Goal: Task Accomplishment & Management: Complete application form

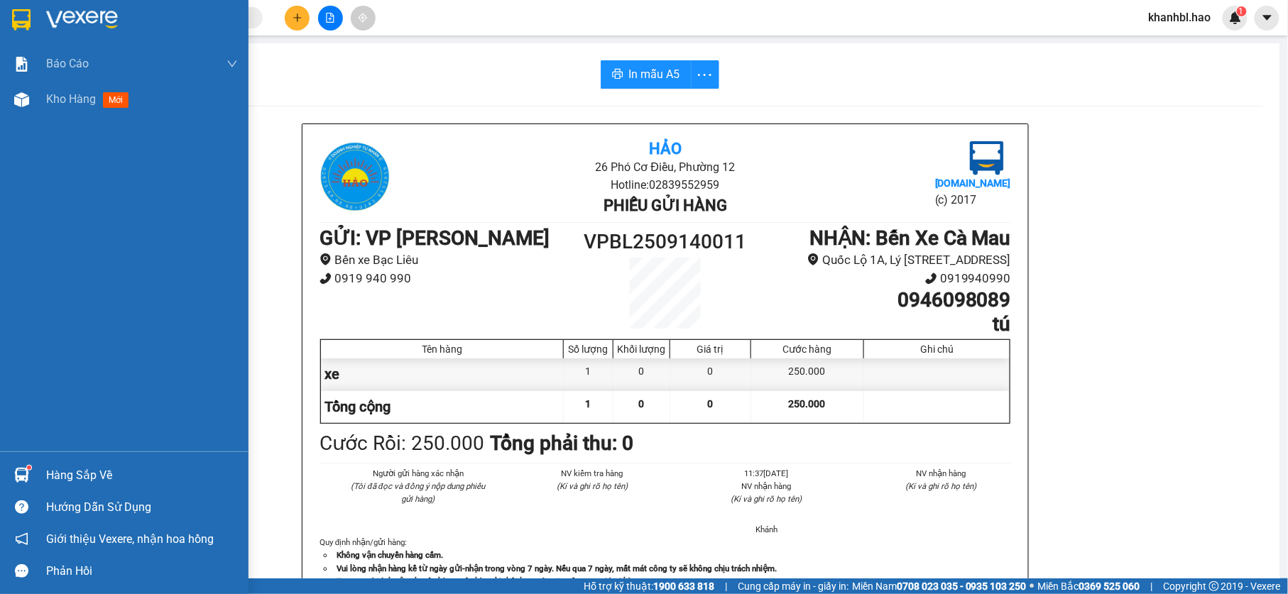
drag, startPoint x: 24, startPoint y: 12, endPoint x: 26, endPoint y: 0, distance: 12.1
click at [24, 13] on div at bounding box center [21, 19] width 25 height 25
click at [23, 18] on img at bounding box center [21, 19] width 18 height 21
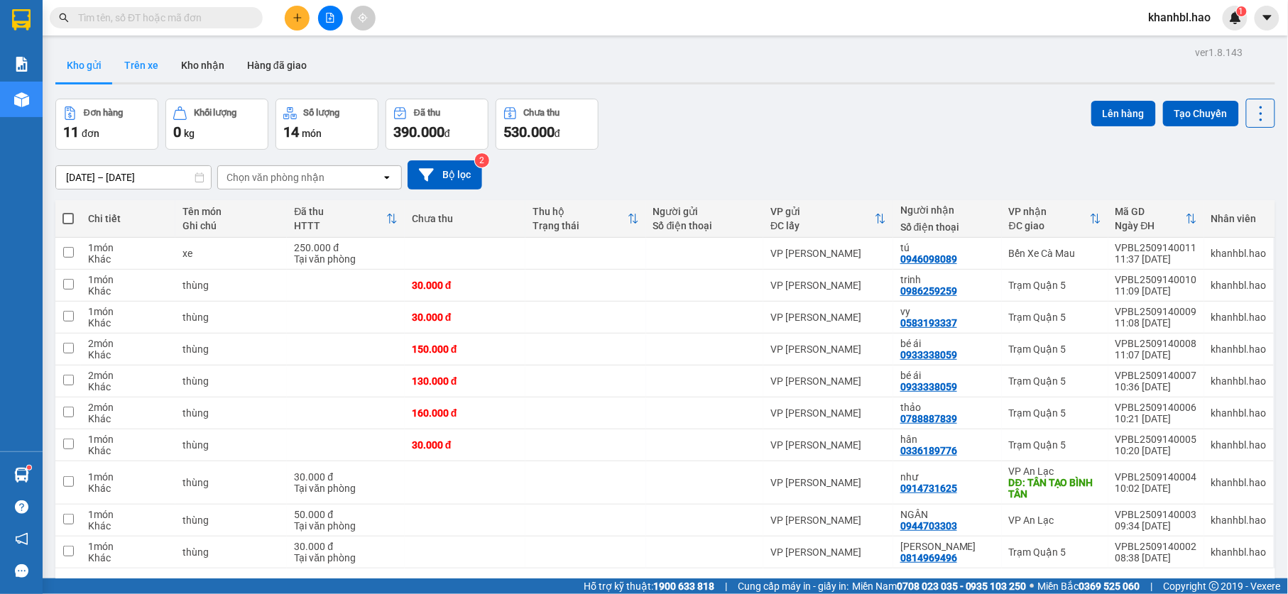
click at [131, 62] on button "Trên xe" at bounding box center [141, 65] width 57 height 34
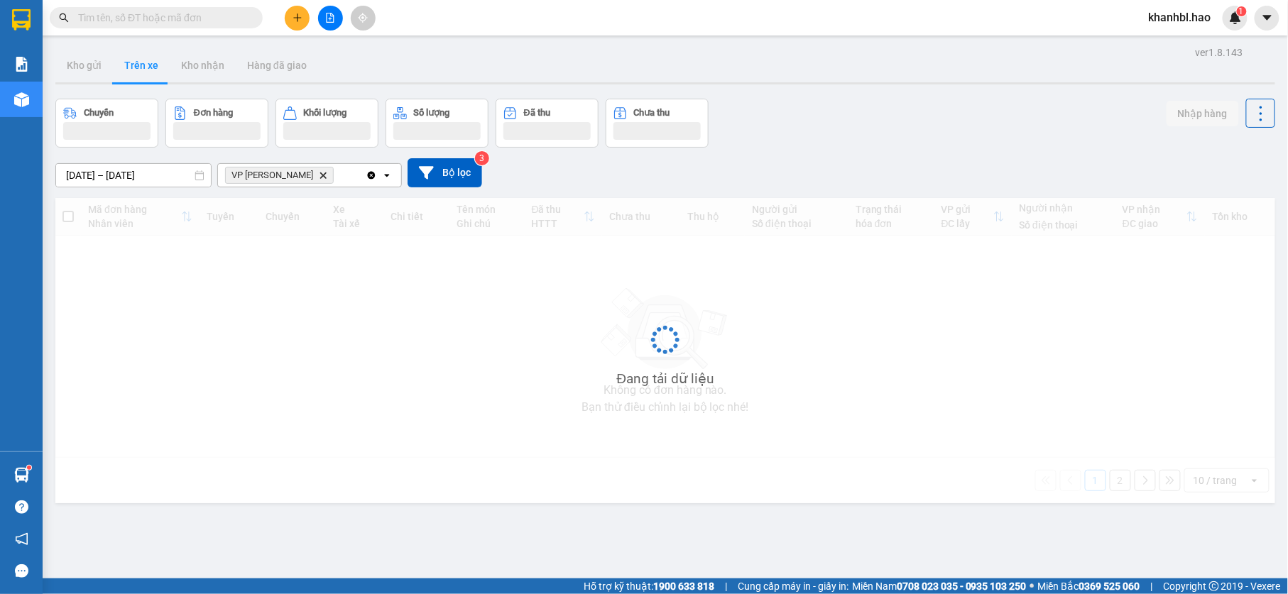
click at [133, 60] on button "Trên xe" at bounding box center [141, 65] width 57 height 34
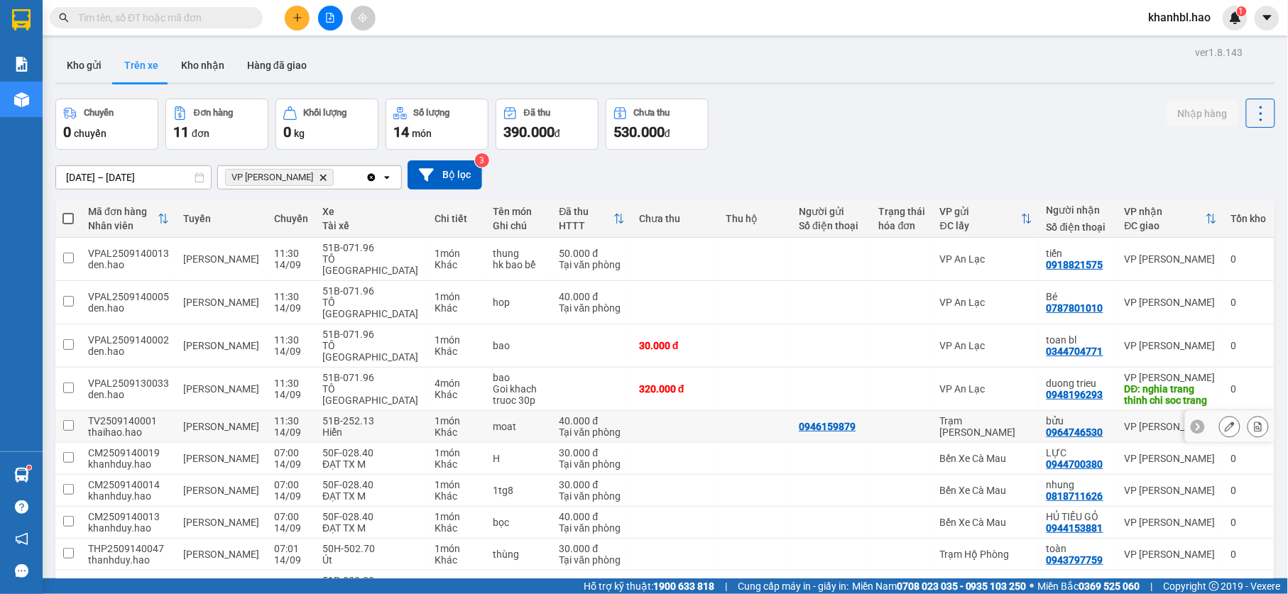
click at [1046, 415] on div "bửu" at bounding box center [1078, 420] width 64 height 11
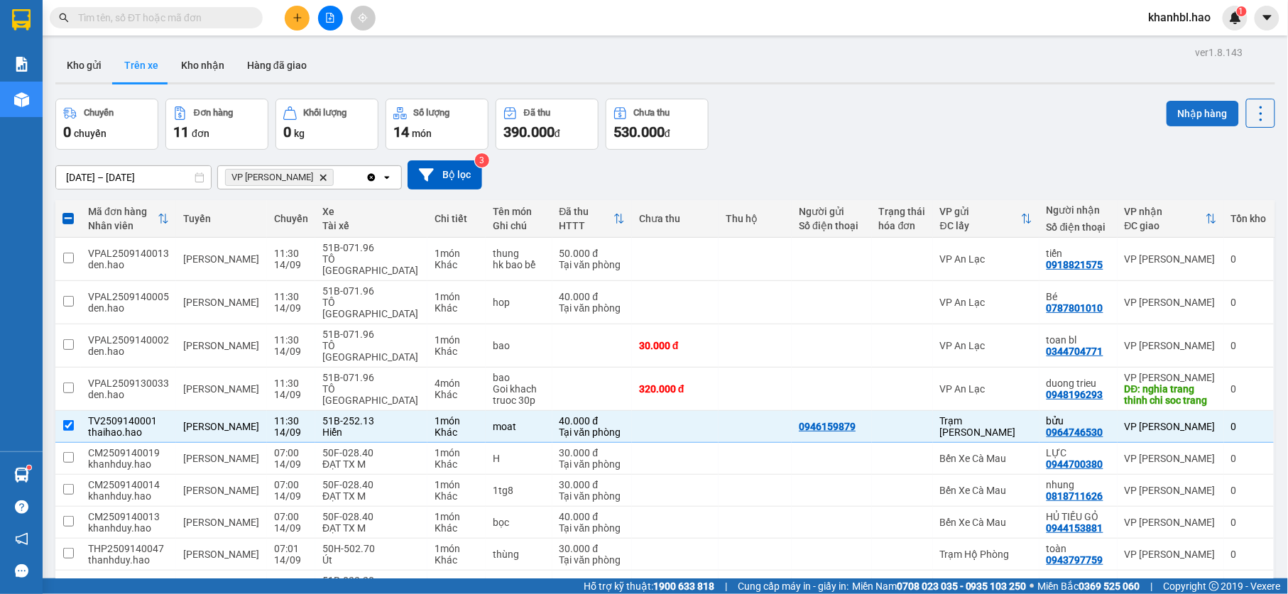
click at [1177, 111] on button "Nhập hàng" at bounding box center [1202, 114] width 72 height 26
click at [1046, 459] on div "0944700380" at bounding box center [1074, 464] width 57 height 11
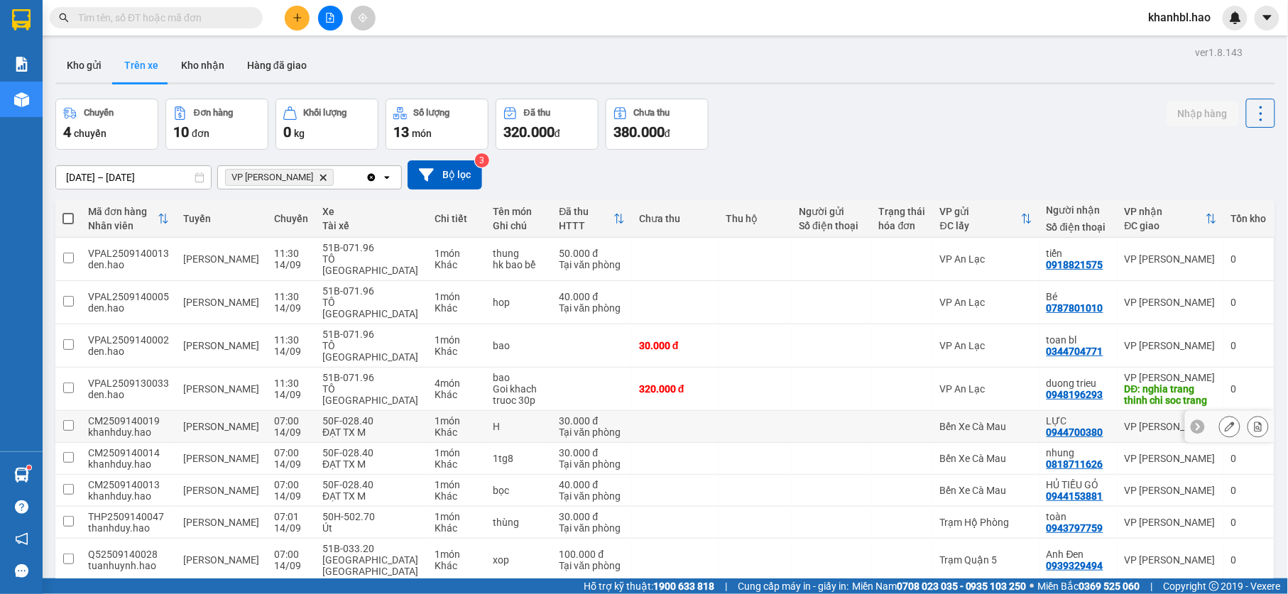
drag, startPoint x: 1054, startPoint y: 392, endPoint x: 1060, endPoint y: 383, distance: 10.2
click at [1055, 415] on div "LỰC" at bounding box center [1078, 420] width 64 height 11
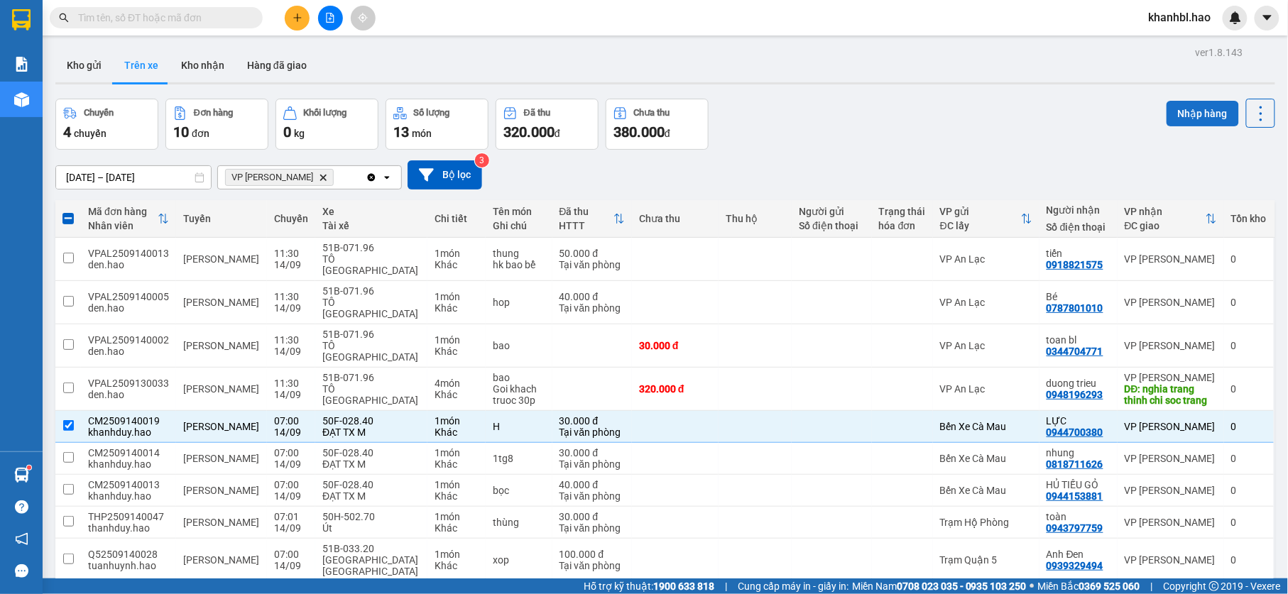
click at [1174, 114] on button "Nhập hàng" at bounding box center [1202, 114] width 72 height 26
checkbox input "false"
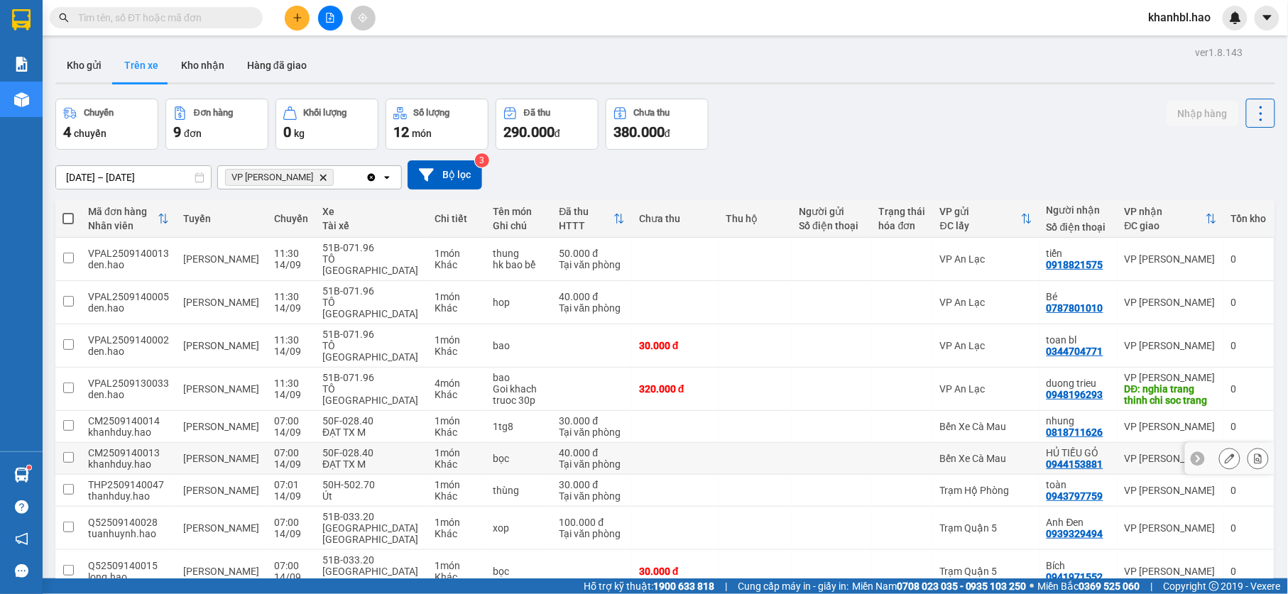
click at [1052, 447] on div "HỦ TIẾU GỎ" at bounding box center [1078, 452] width 64 height 11
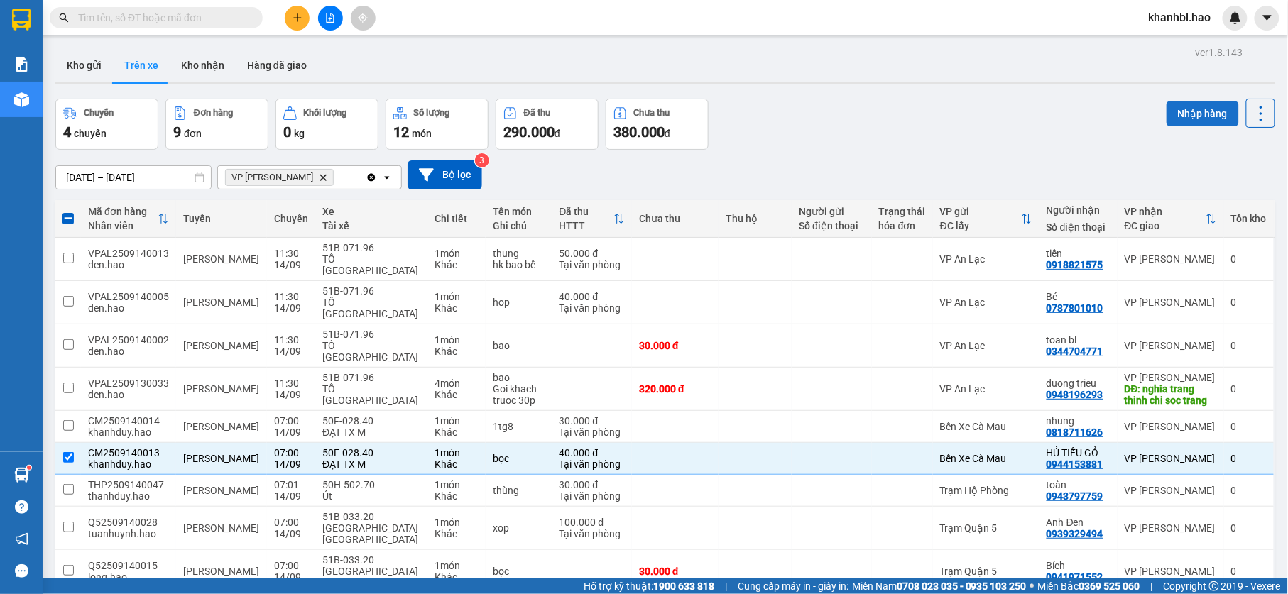
click at [1208, 109] on button "Nhập hàng" at bounding box center [1202, 114] width 72 height 26
checkbox input "false"
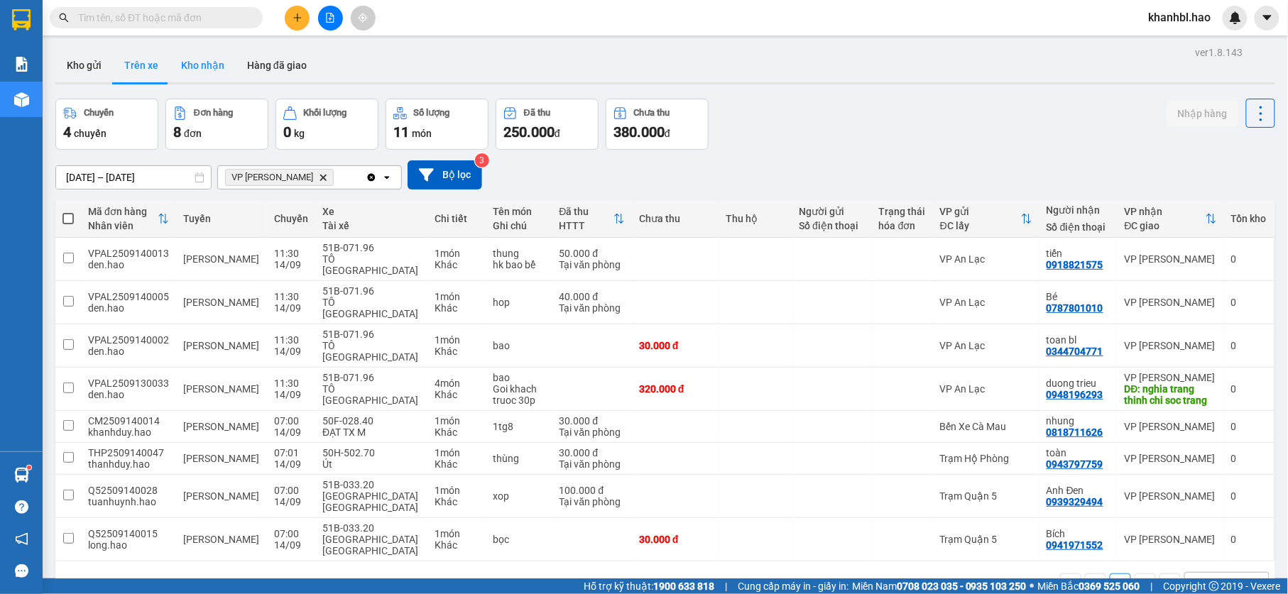
click at [200, 62] on button "Kho nhận" at bounding box center [203, 65] width 66 height 34
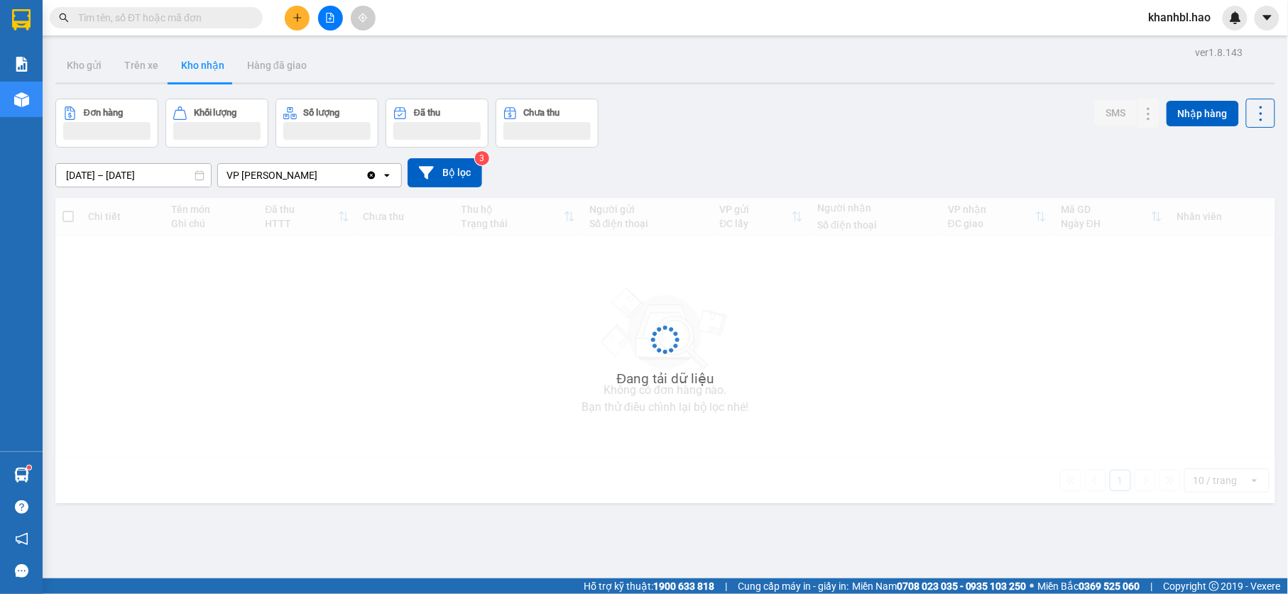
click at [200, 62] on button "Kho nhận" at bounding box center [203, 65] width 66 height 34
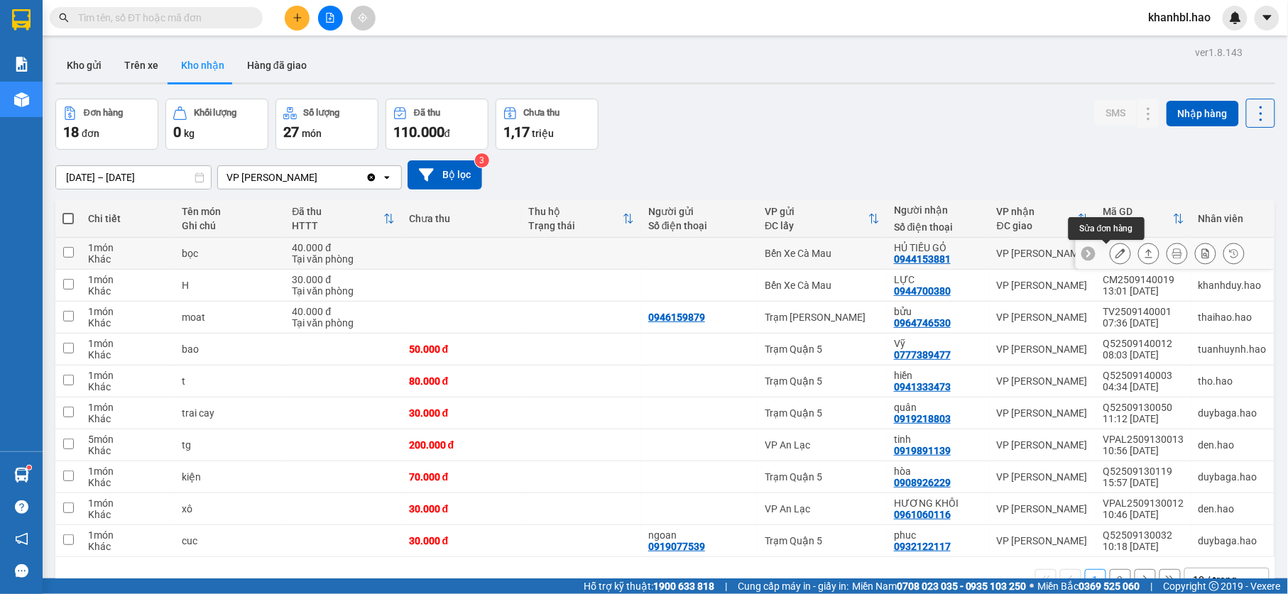
click at [1115, 256] on icon at bounding box center [1120, 253] width 10 height 10
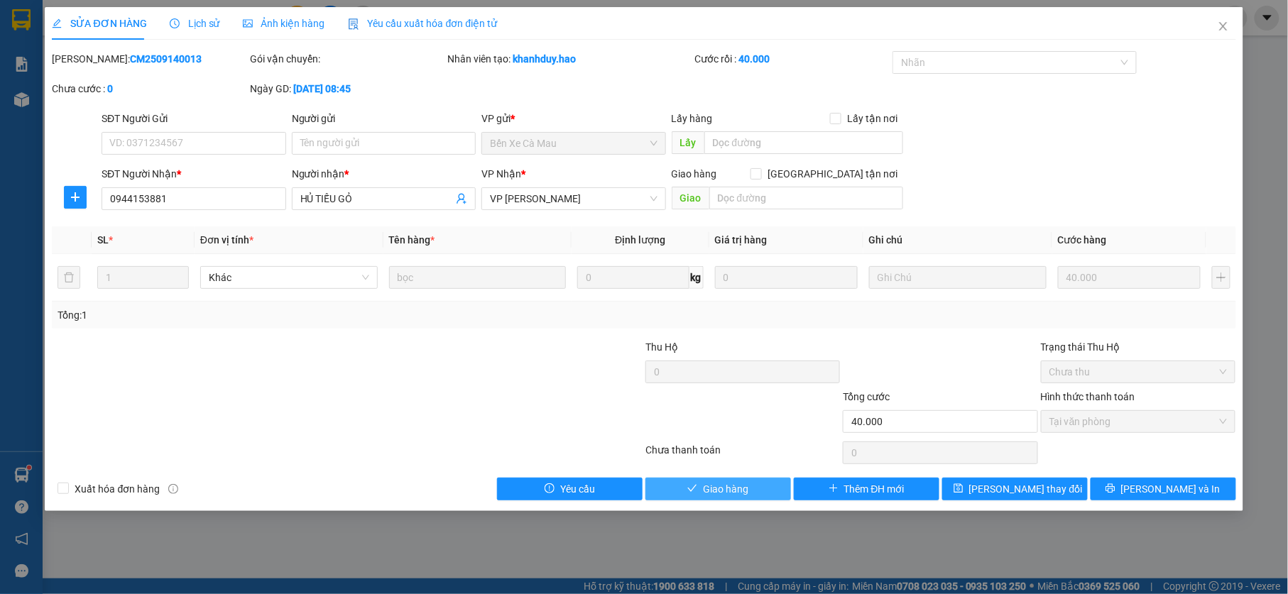
drag, startPoint x: 724, startPoint y: 491, endPoint x: 725, endPoint y: 481, distance: 10.7
click at [722, 492] on span "Giao hàng" at bounding box center [725, 489] width 45 height 16
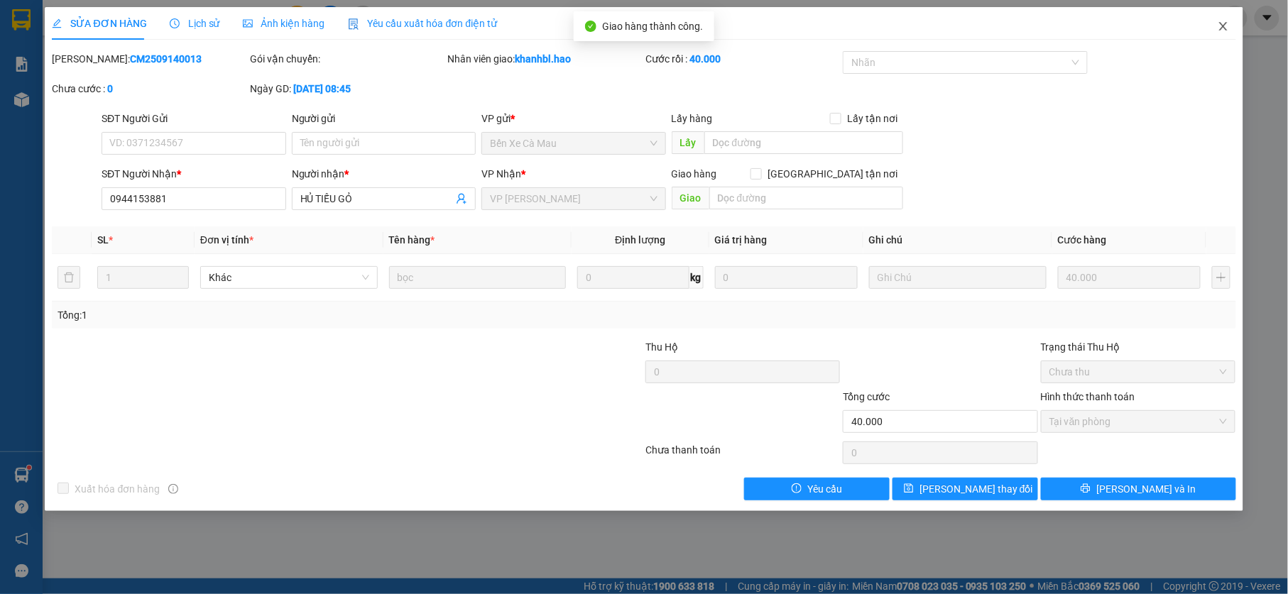
click at [1222, 27] on icon "close" at bounding box center [1222, 26] width 11 height 11
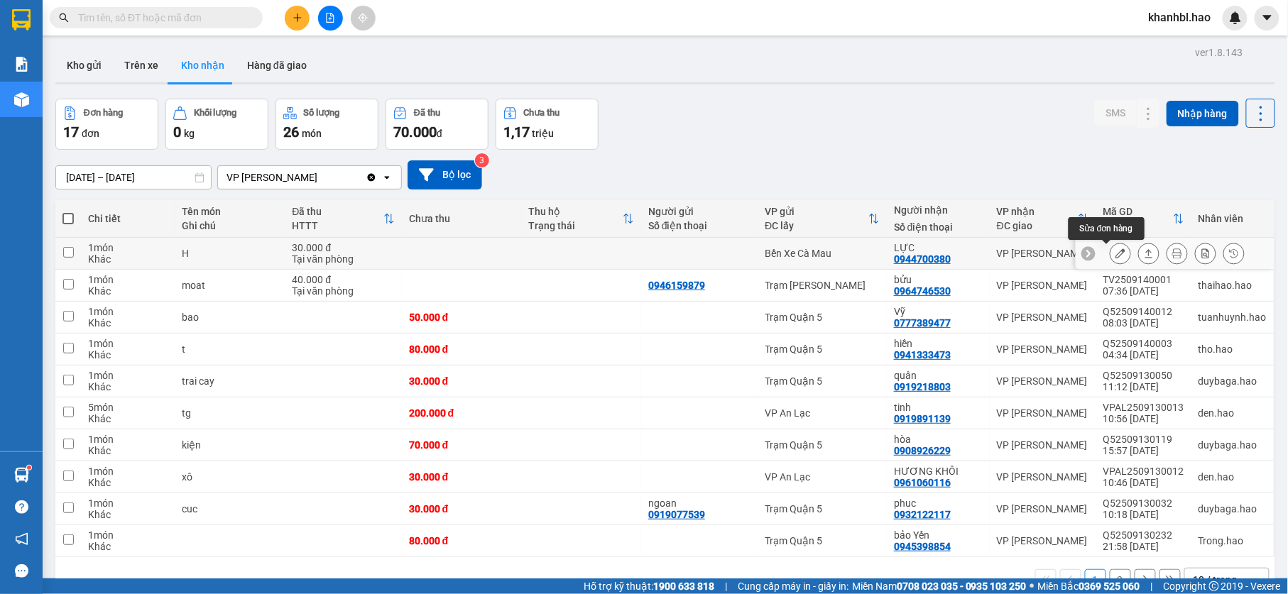
click at [1115, 256] on icon at bounding box center [1120, 253] width 10 height 10
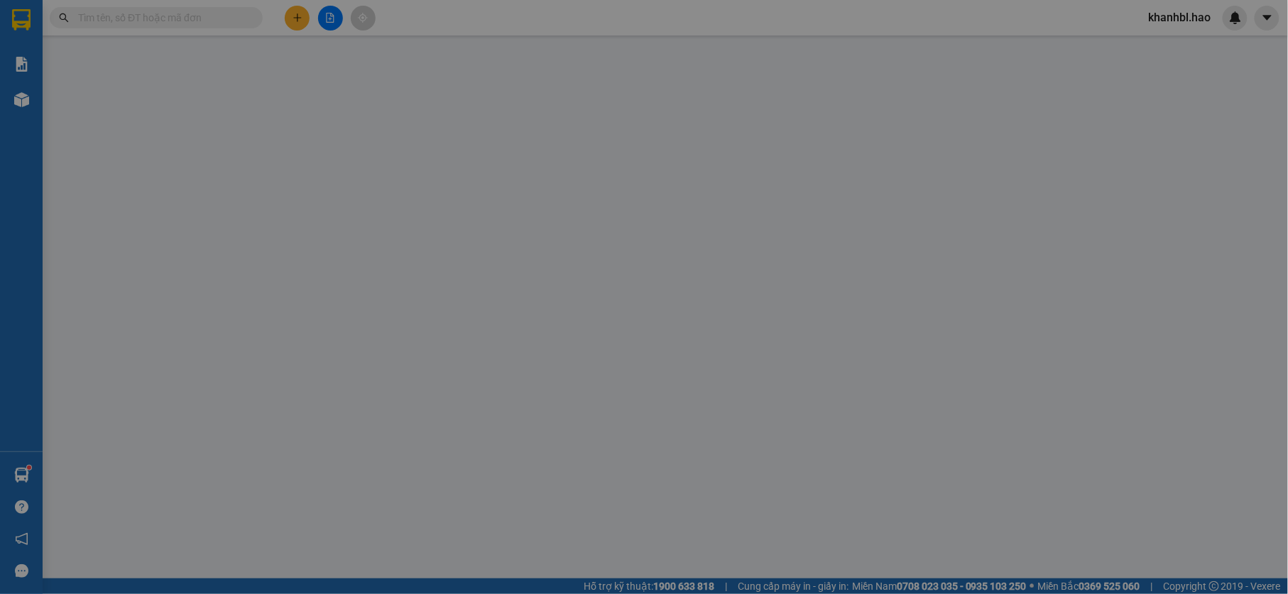
type input "0944700380"
type input "LỰC"
type input "30.000"
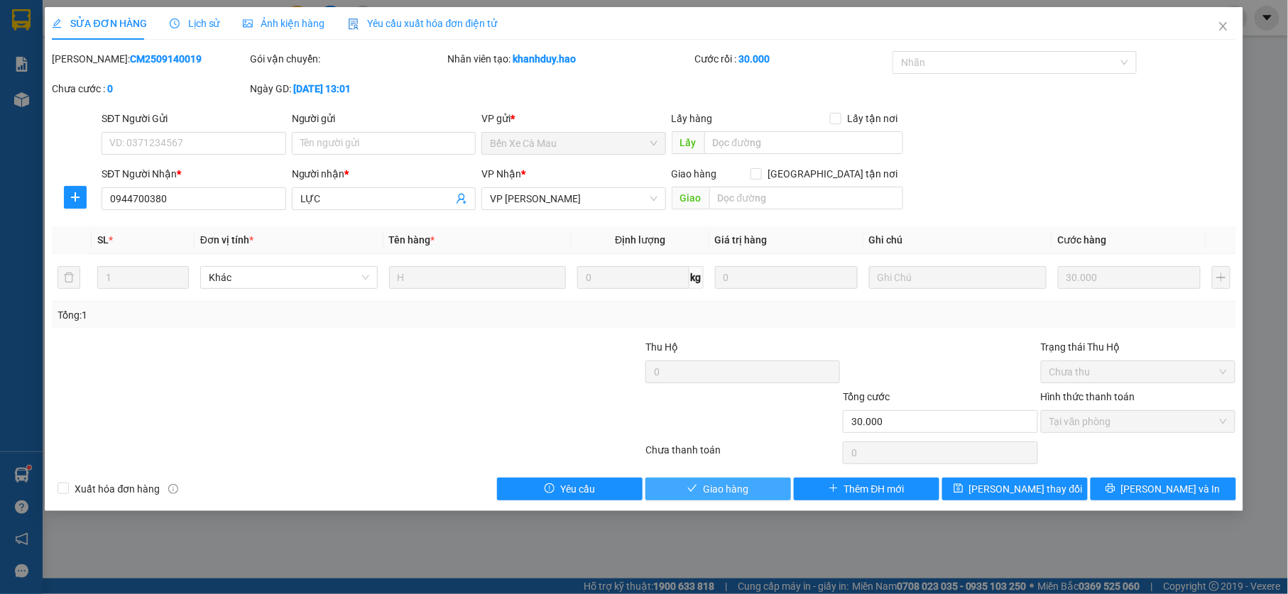
click at [751, 489] on button "Giao hàng" at bounding box center [718, 489] width 146 height 23
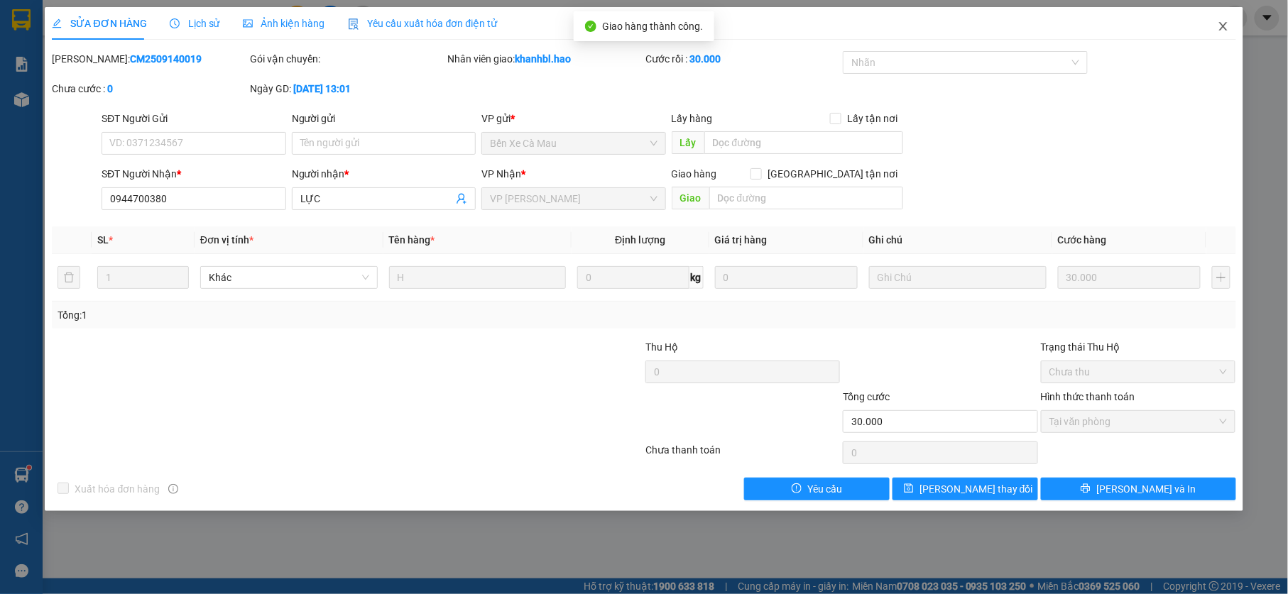
click at [1222, 31] on icon "close" at bounding box center [1222, 26] width 11 height 11
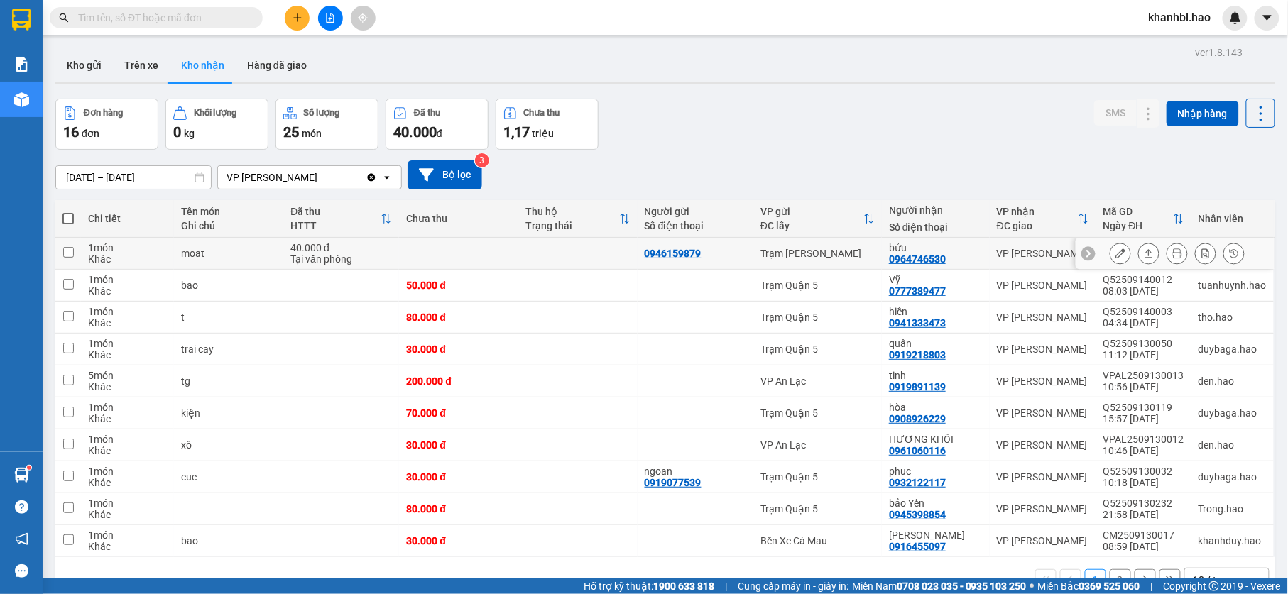
click at [1115, 256] on icon at bounding box center [1120, 253] width 10 height 10
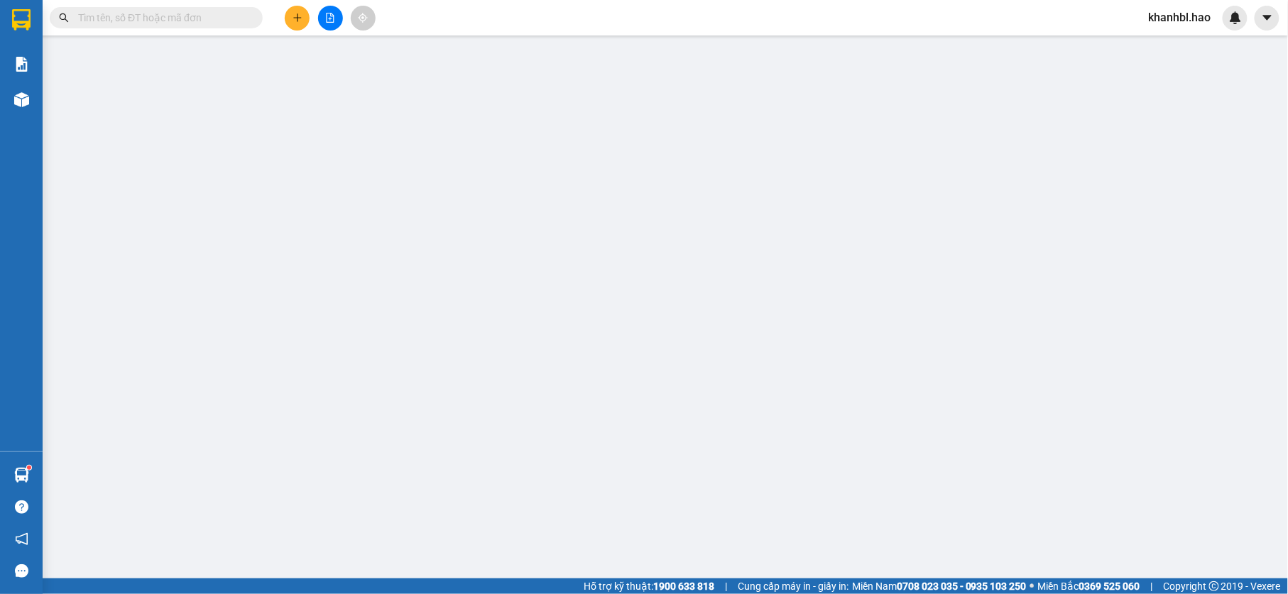
type input "0946159879"
type input "0964746530"
type input "bửu"
type input "40.000"
type input "0"
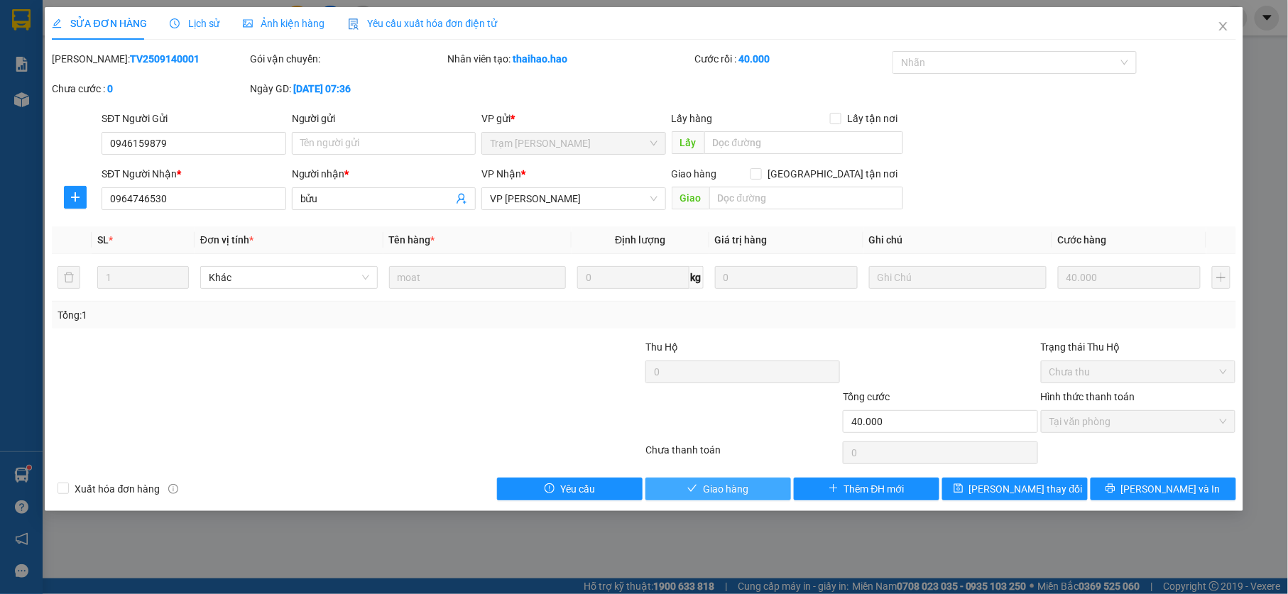
click at [702, 493] on button "Giao hàng" at bounding box center [718, 489] width 146 height 23
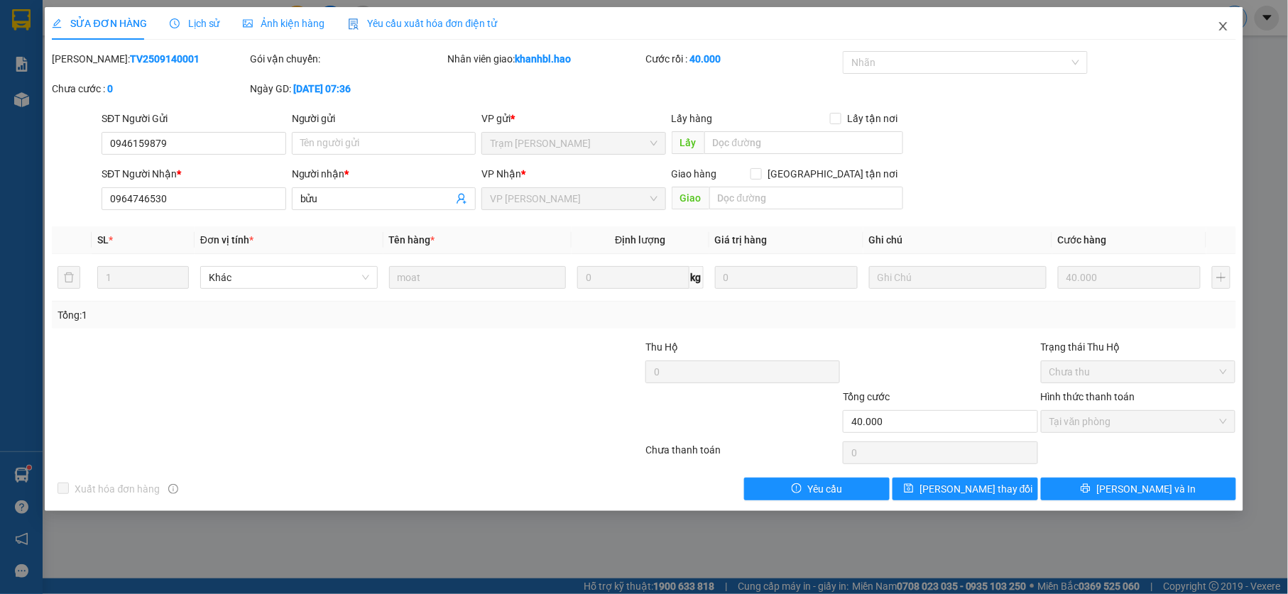
click at [1224, 26] on icon "close" at bounding box center [1222, 26] width 11 height 11
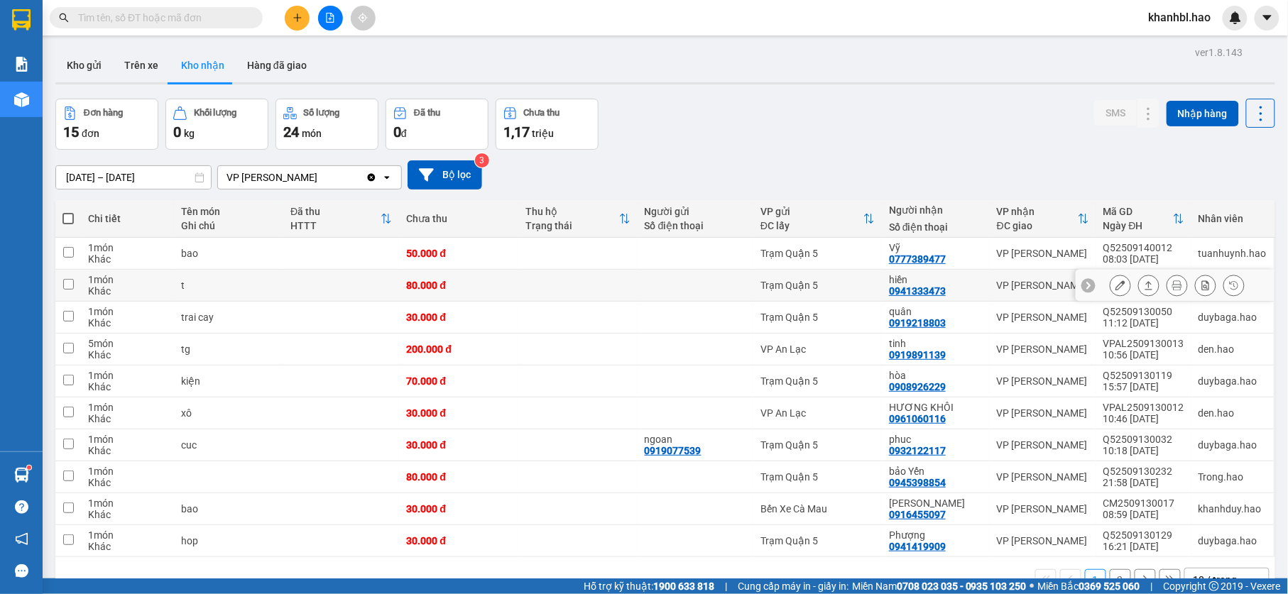
click at [1115, 285] on icon at bounding box center [1120, 285] width 10 height 10
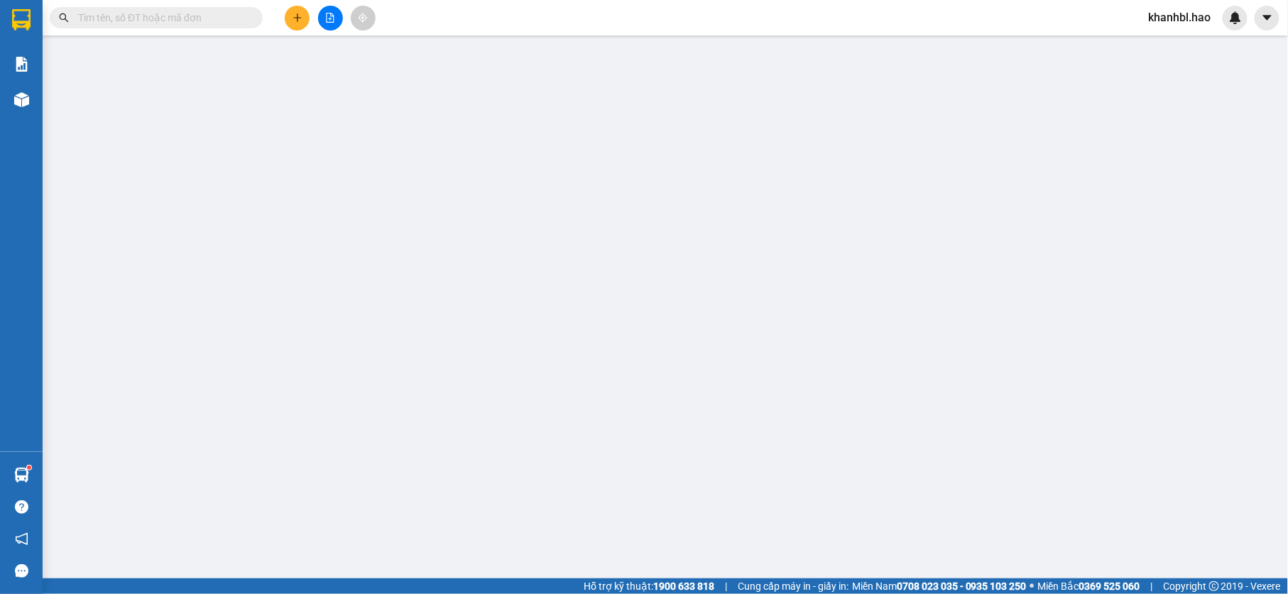
type input "0941333473"
type input "hiền"
type input "80.000"
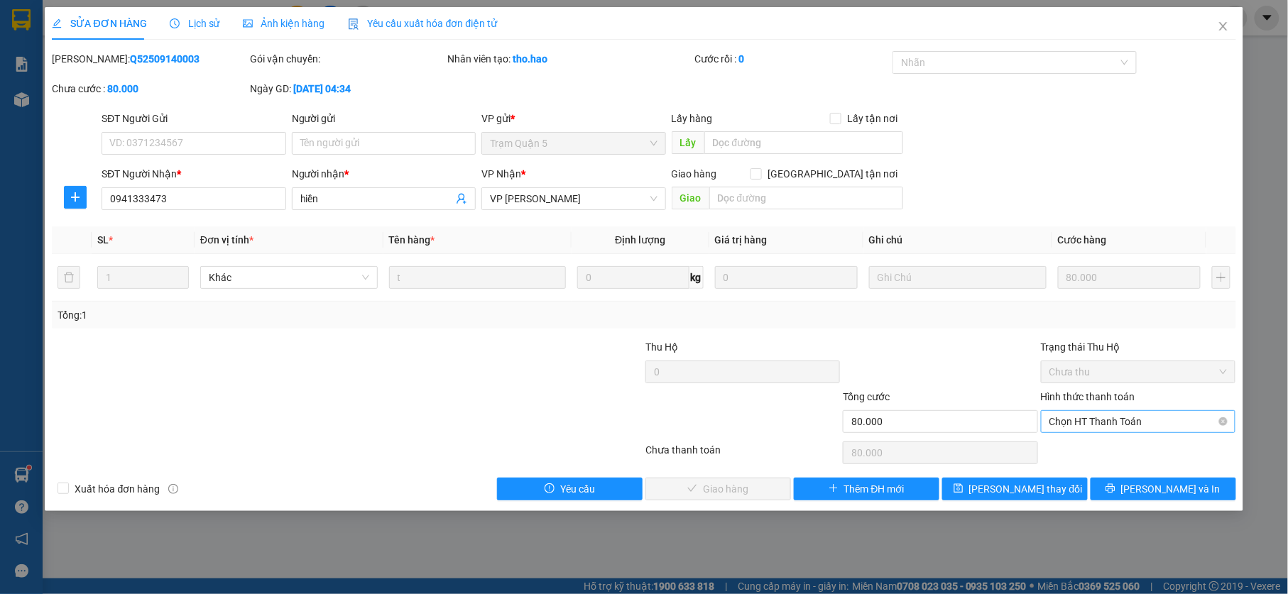
drag, startPoint x: 1188, startPoint y: 410, endPoint x: 1184, endPoint y: 417, distance: 8.3
click at [1185, 415] on div "Hình thức thanh toán Chọn HT Thanh Toán" at bounding box center [1138, 414] width 195 height 50
click at [1182, 424] on span "Chọn HT Thanh Toán" at bounding box center [1138, 421] width 178 height 21
drag, startPoint x: 1106, startPoint y: 450, endPoint x: 1048, endPoint y: 449, distance: 57.5
click at [1090, 452] on div "Tại văn phòng" at bounding box center [1139, 452] width 178 height 16
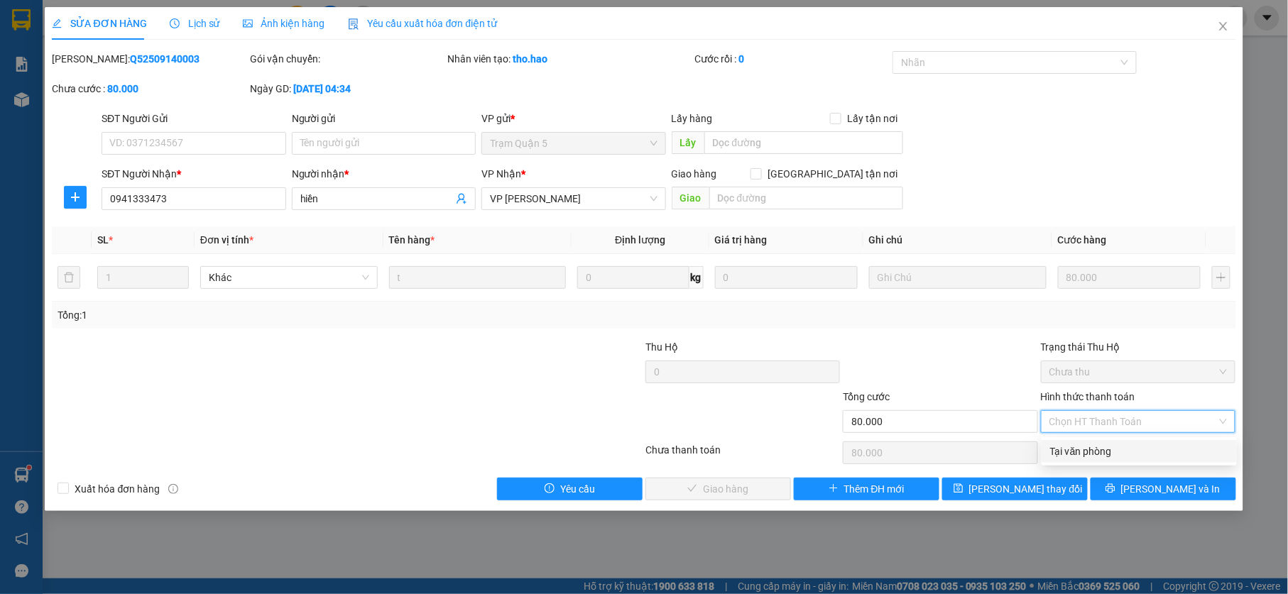
type input "0"
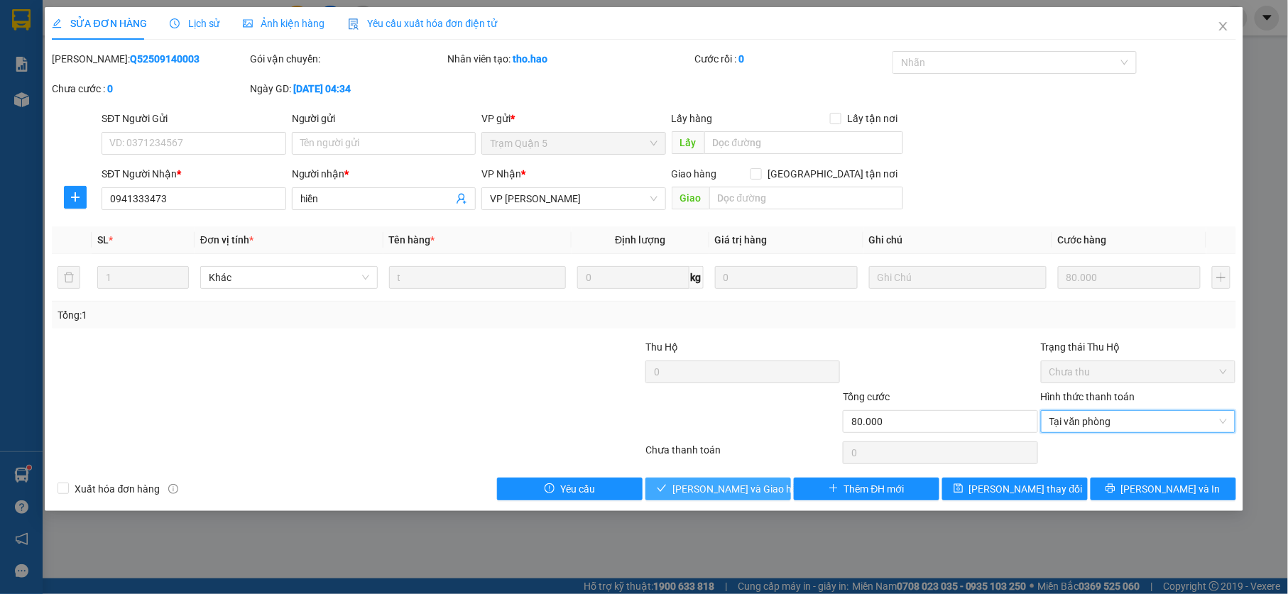
click at [771, 489] on button "[PERSON_NAME] và Giao hàng" at bounding box center [718, 489] width 146 height 23
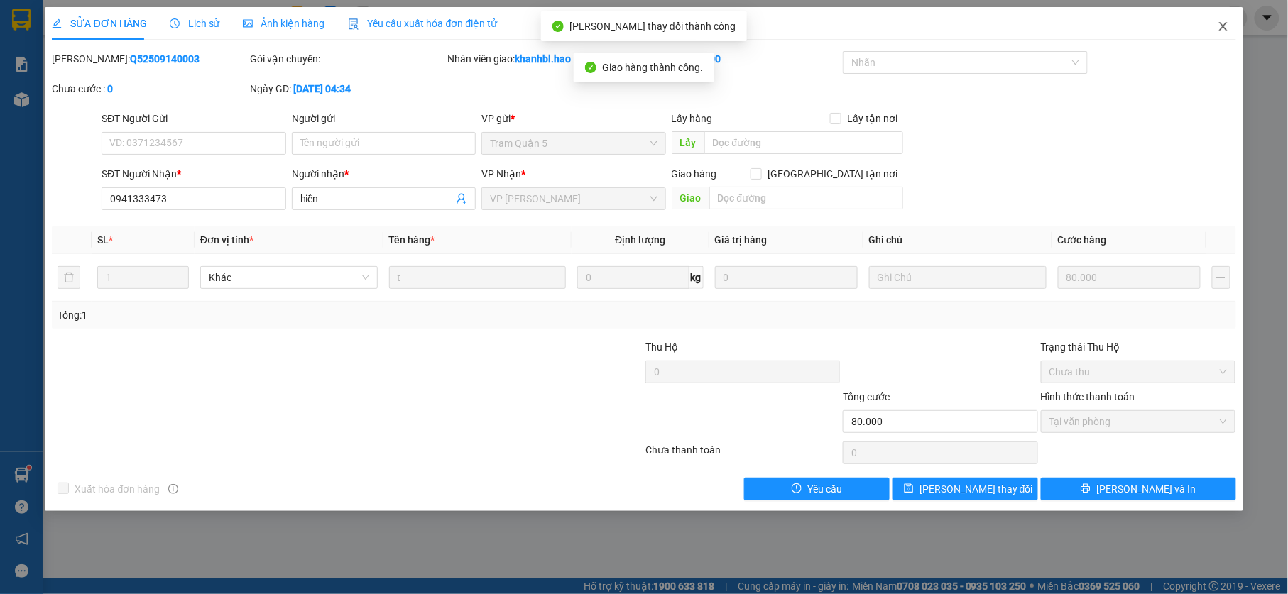
click at [1227, 26] on icon "close" at bounding box center [1222, 26] width 11 height 11
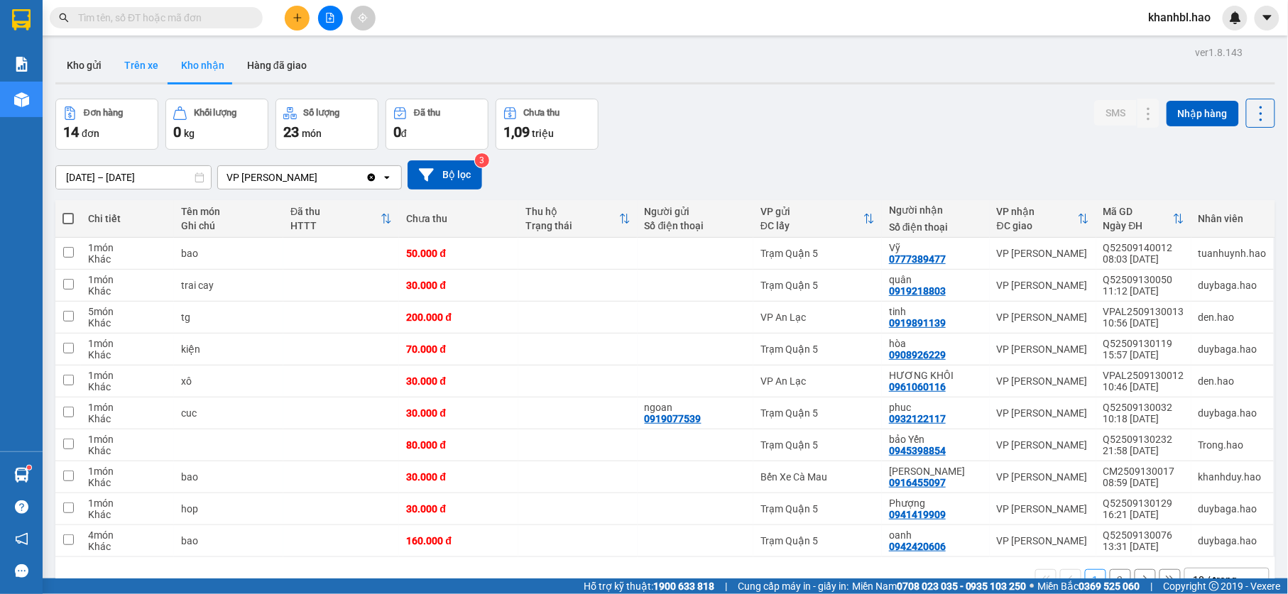
click at [124, 65] on button "Trên xe" at bounding box center [141, 65] width 57 height 34
click at [125, 64] on button "Trên xe" at bounding box center [141, 65] width 57 height 34
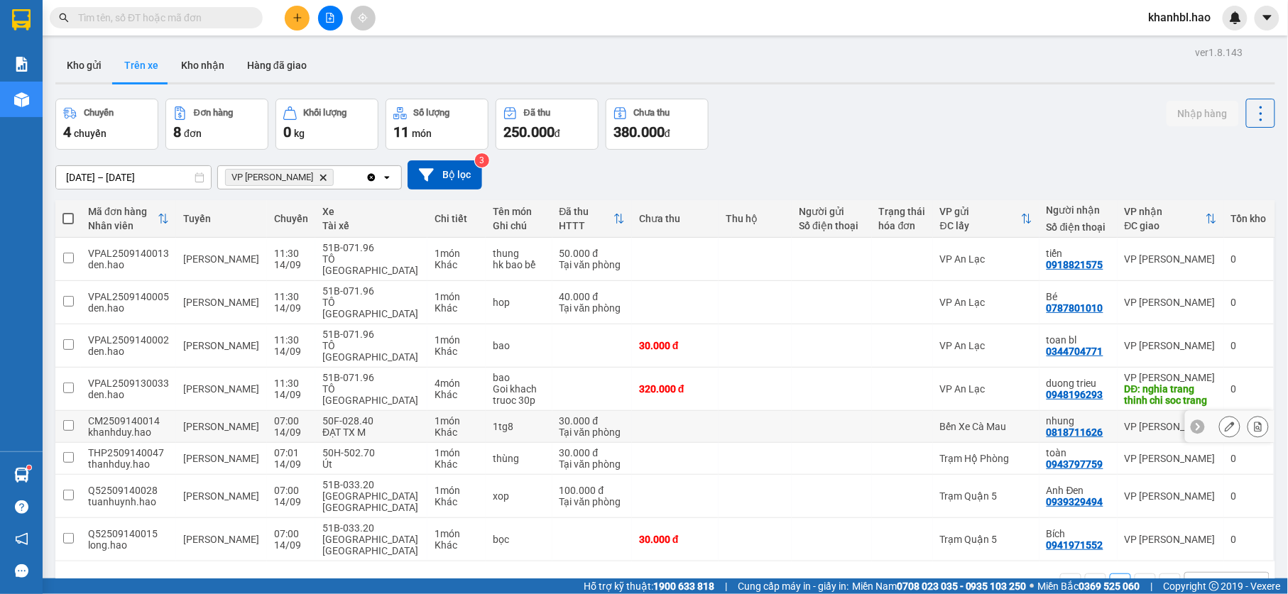
click at [1067, 427] on div "0818711626" at bounding box center [1074, 432] width 57 height 11
click at [949, 411] on td "Bến Xe Cà Mau" at bounding box center [986, 427] width 106 height 32
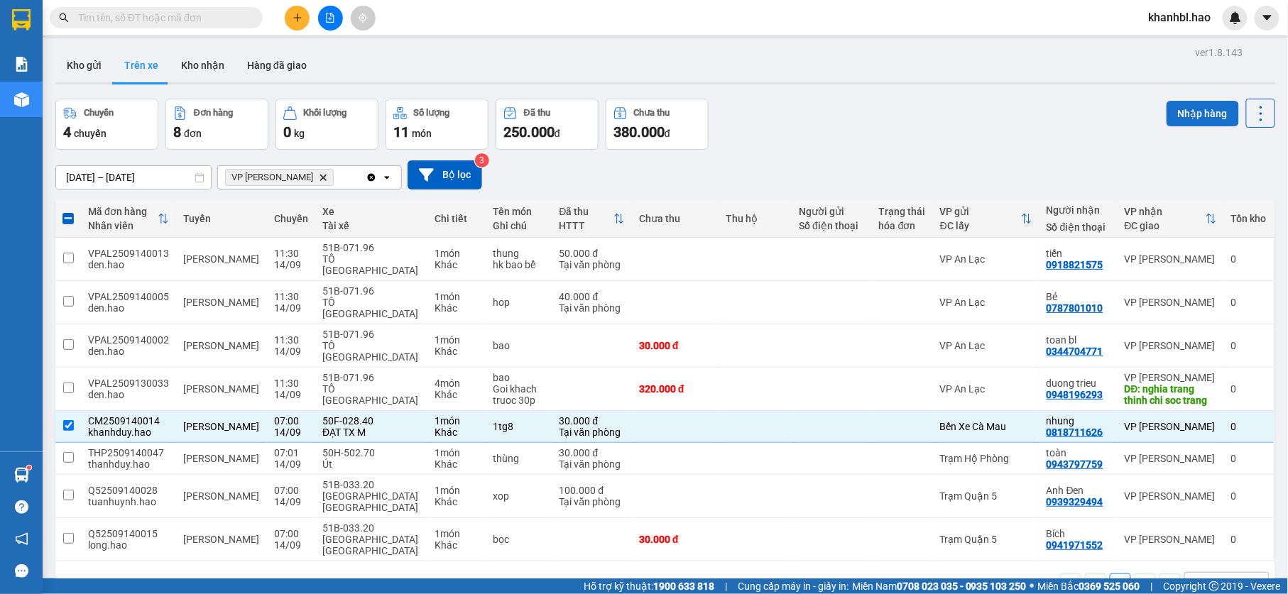
click at [1185, 112] on button "Nhập hàng" at bounding box center [1202, 114] width 72 height 26
checkbox input "false"
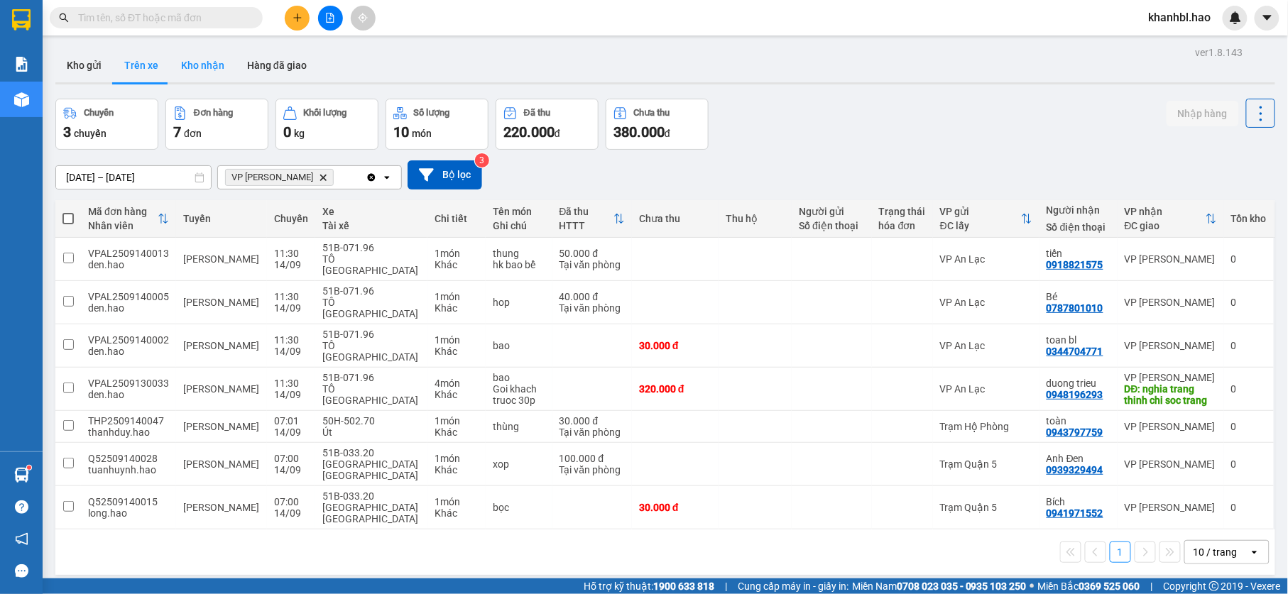
click at [194, 69] on button "Kho nhận" at bounding box center [203, 65] width 66 height 34
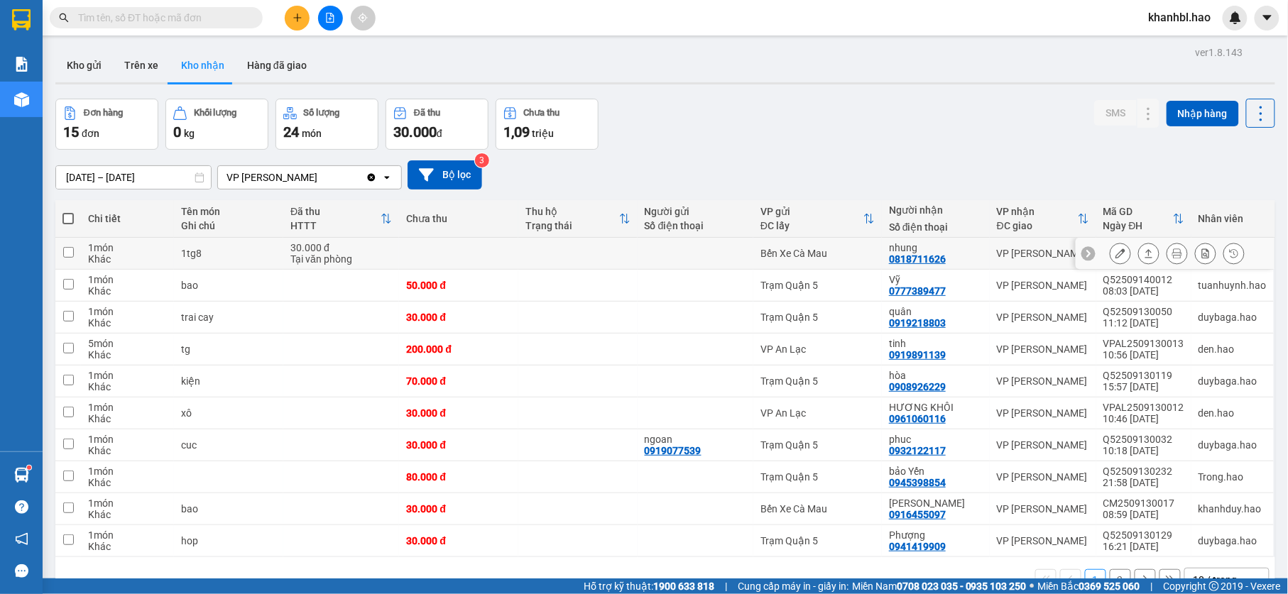
click at [1115, 253] on icon at bounding box center [1120, 253] width 10 height 10
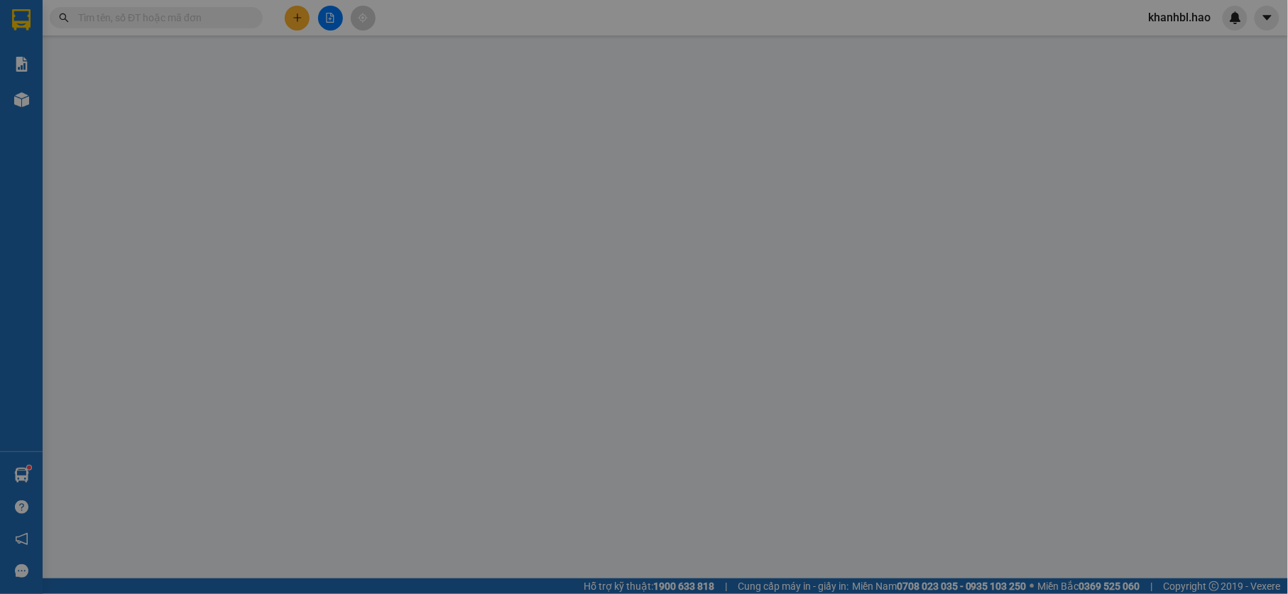
type input "0818711626"
type input "nhung"
type input "30.000"
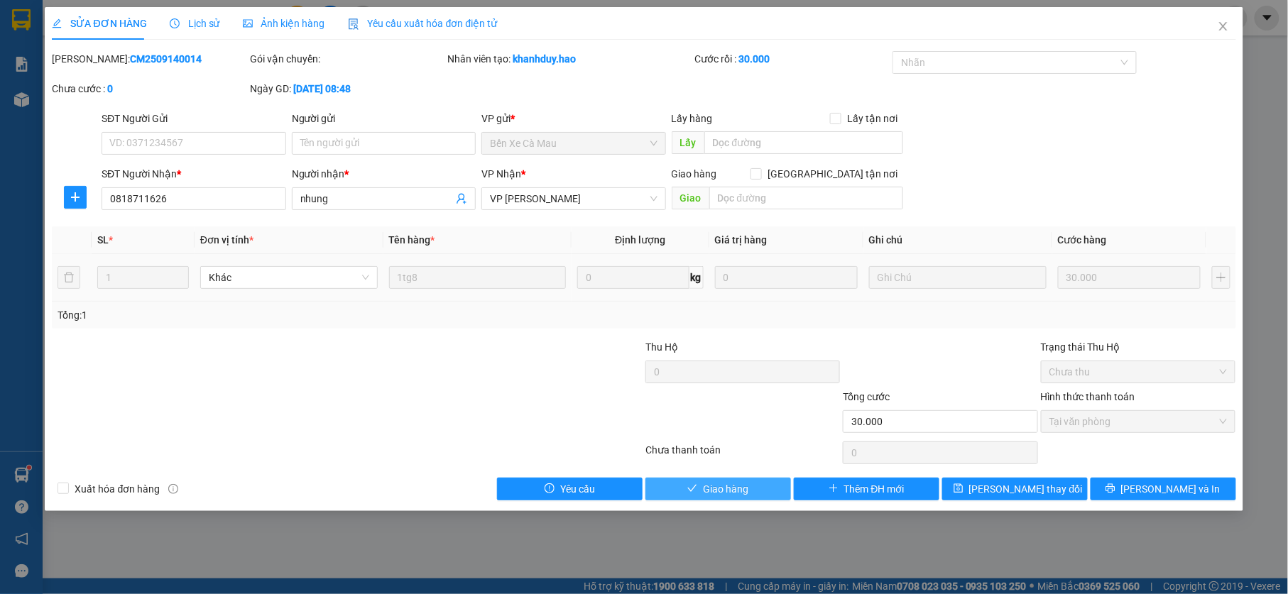
click at [740, 490] on span "Giao hàng" at bounding box center [725, 489] width 45 height 16
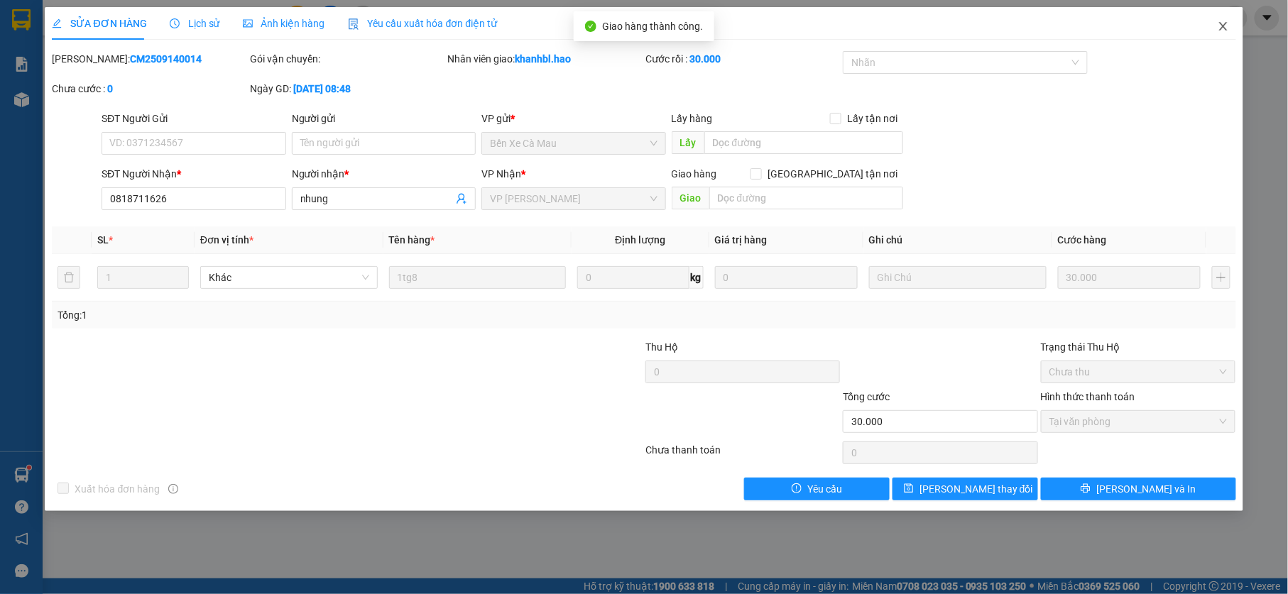
click at [1219, 28] on icon "close" at bounding box center [1222, 26] width 11 height 11
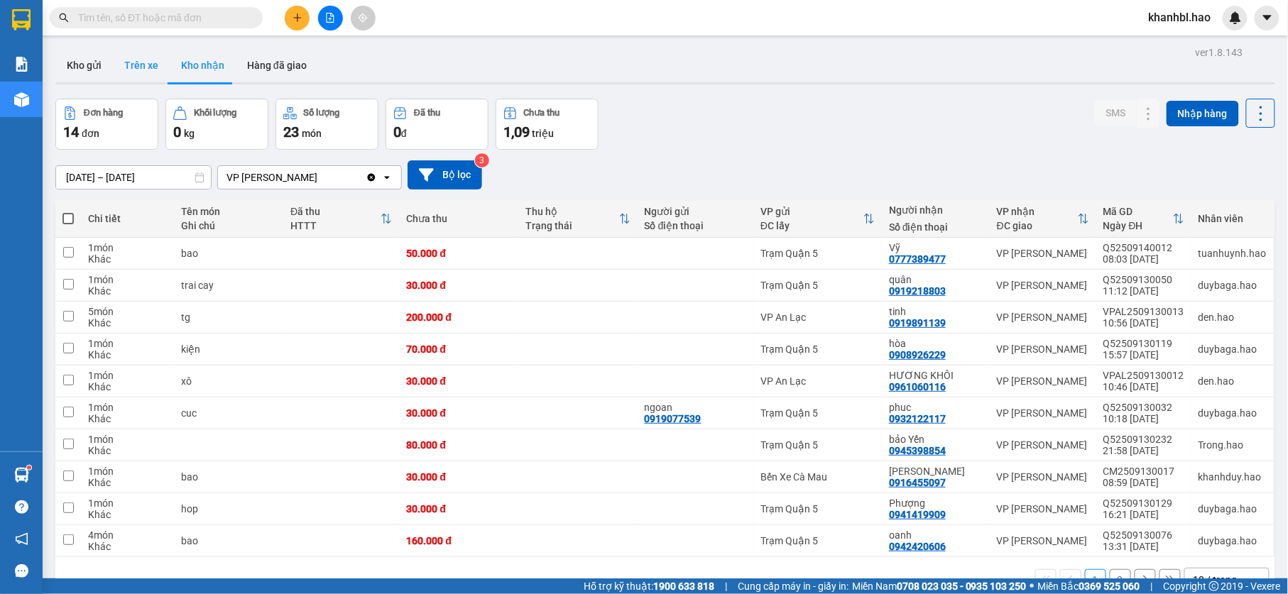
click at [132, 67] on button "Trên xe" at bounding box center [141, 65] width 57 height 34
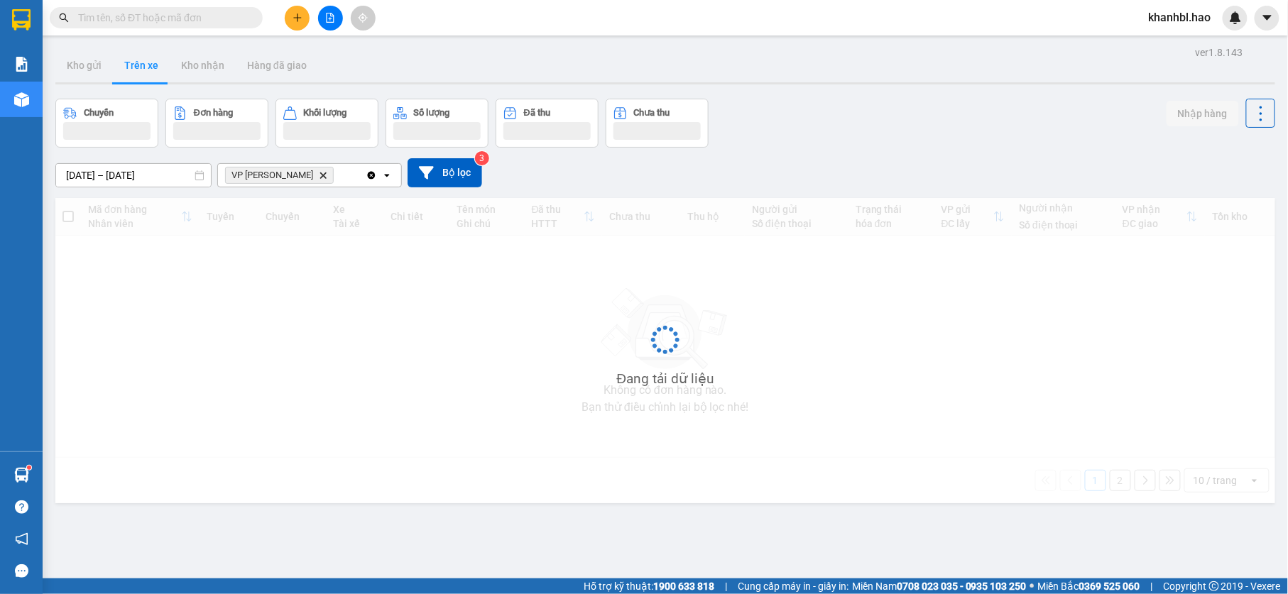
click at [132, 67] on button "Trên xe" at bounding box center [141, 65] width 57 height 34
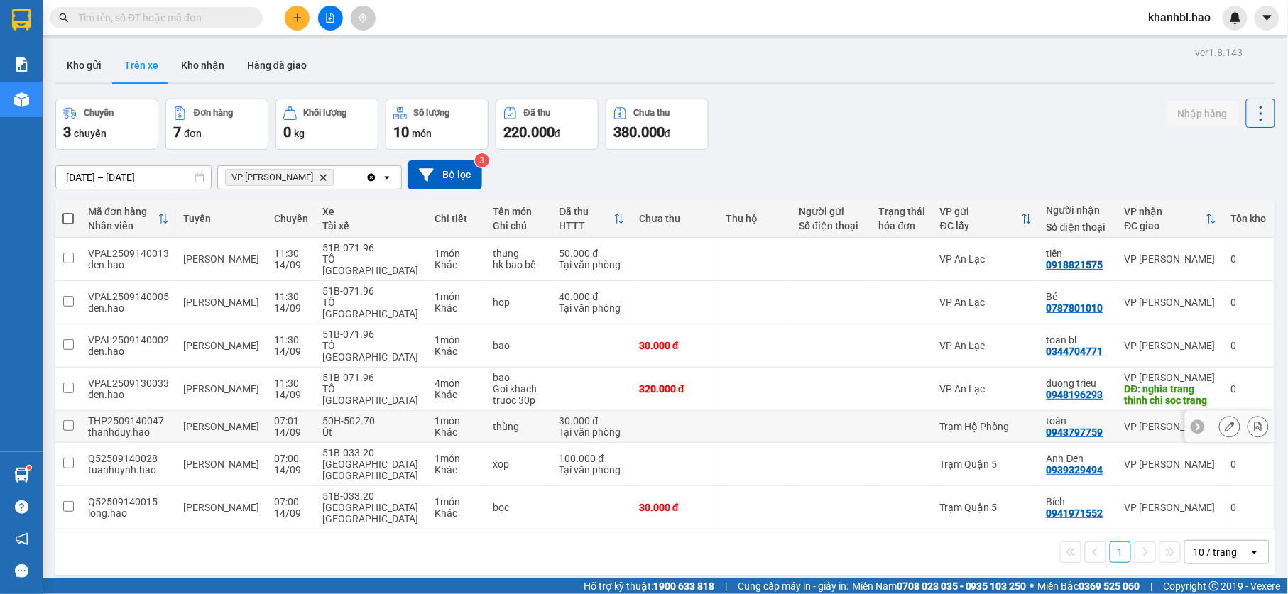
click at [943, 411] on td "Trạm Hộ Phòng" at bounding box center [986, 427] width 106 height 32
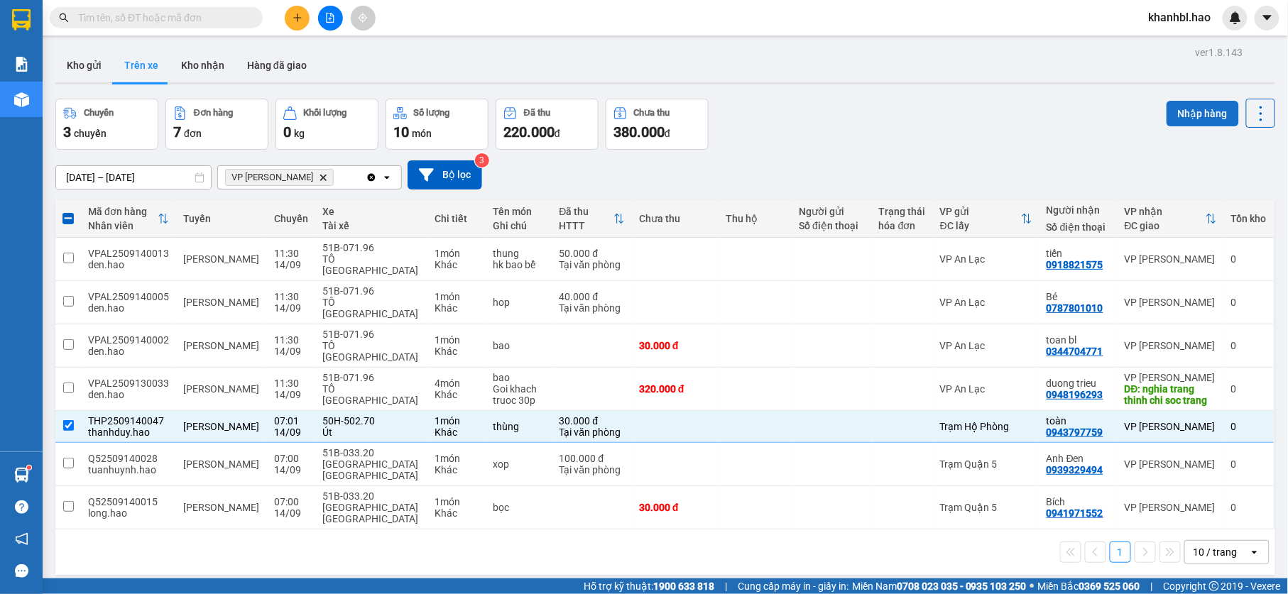
click at [1184, 108] on button "Nhập hàng" at bounding box center [1202, 114] width 72 height 26
checkbox input "false"
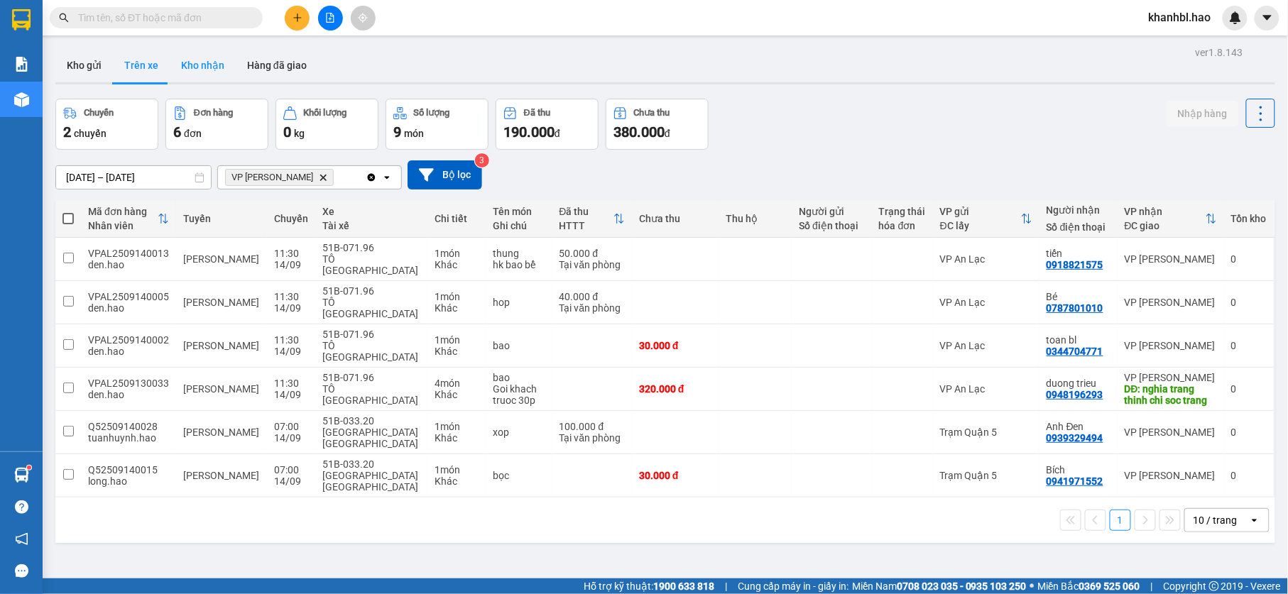
click at [209, 61] on button "Kho nhận" at bounding box center [203, 65] width 66 height 34
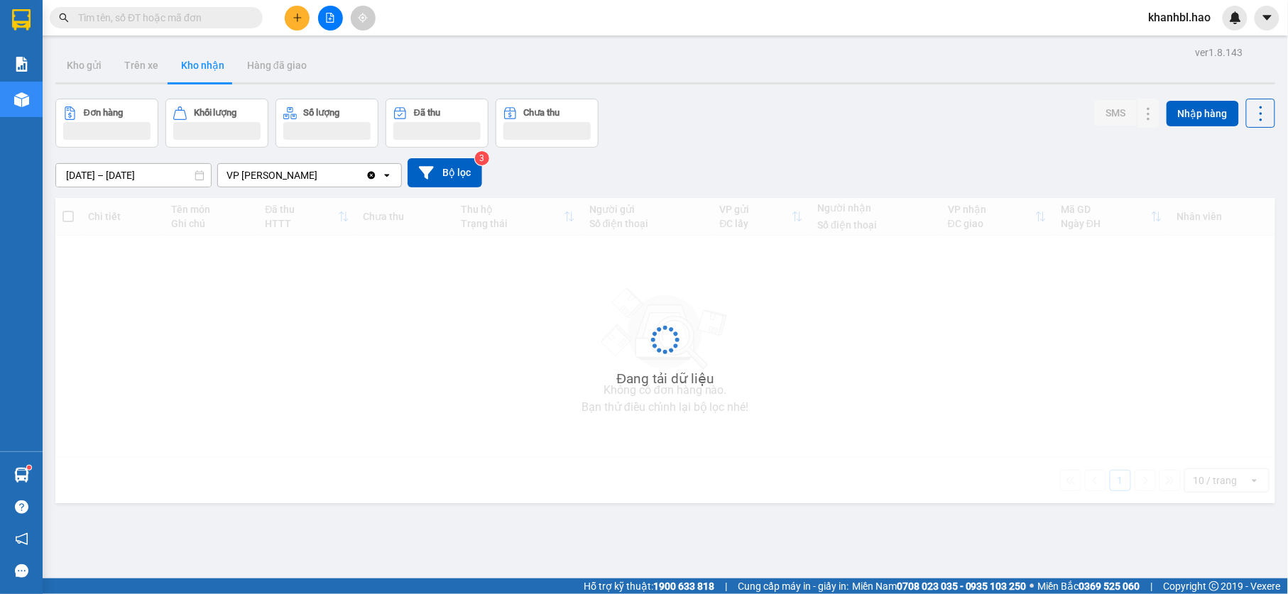
click at [209, 61] on button "Kho nhận" at bounding box center [203, 65] width 66 height 34
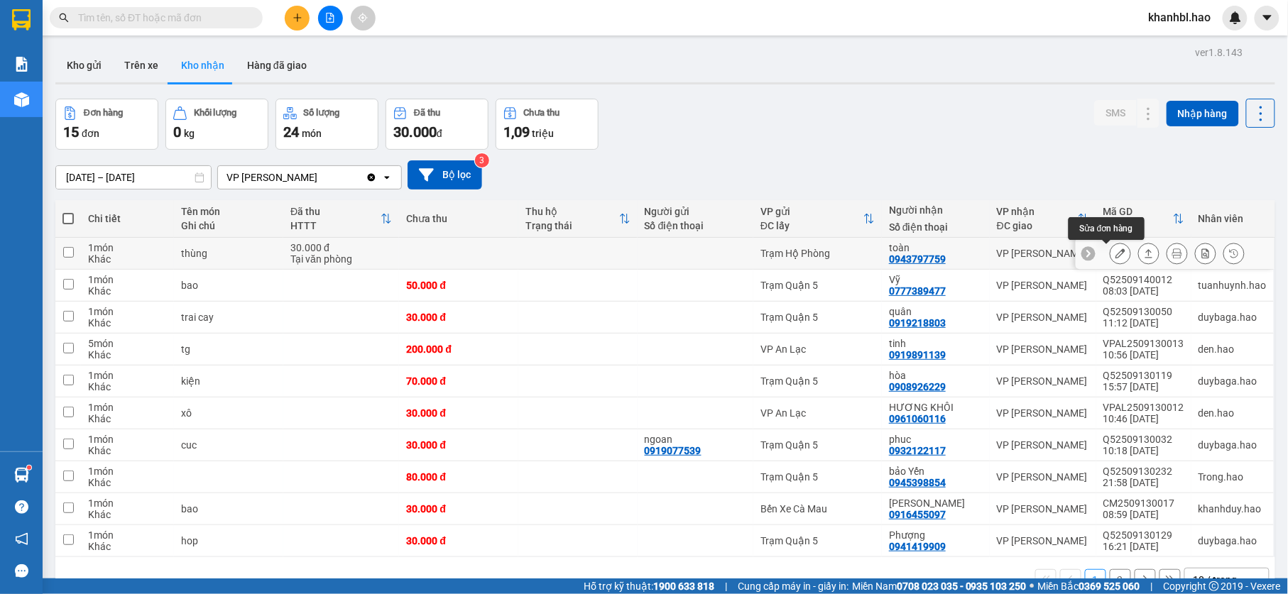
click at [1115, 256] on icon at bounding box center [1120, 253] width 10 height 10
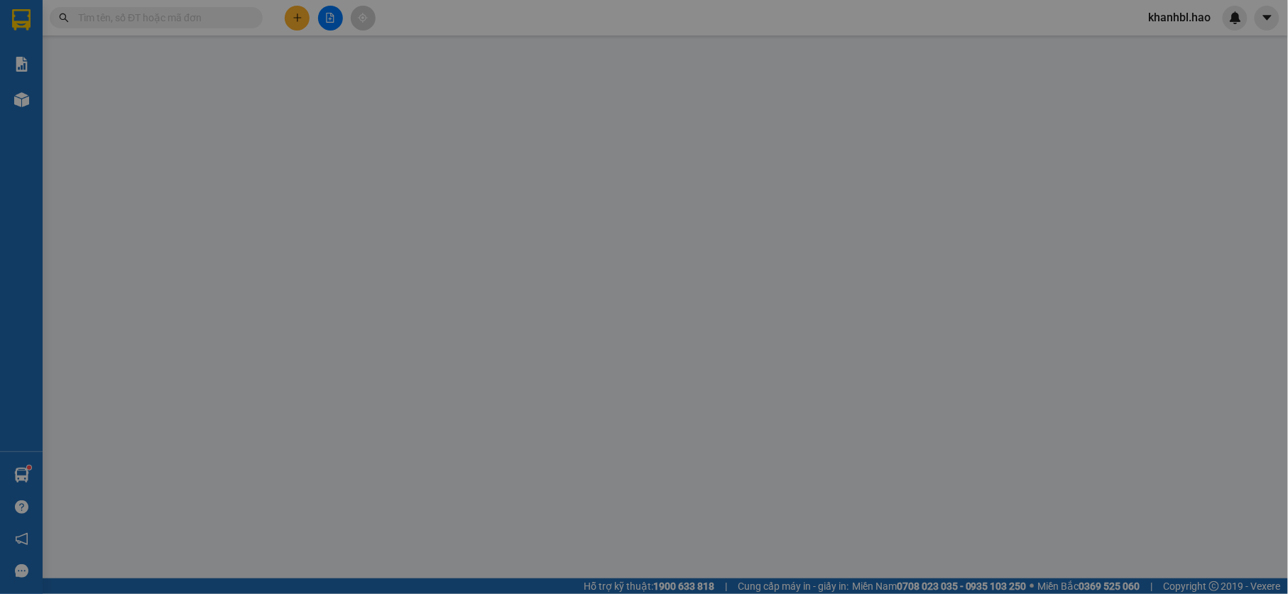
type input "0943797759"
type input "toàn"
type input "30.000"
type input "0"
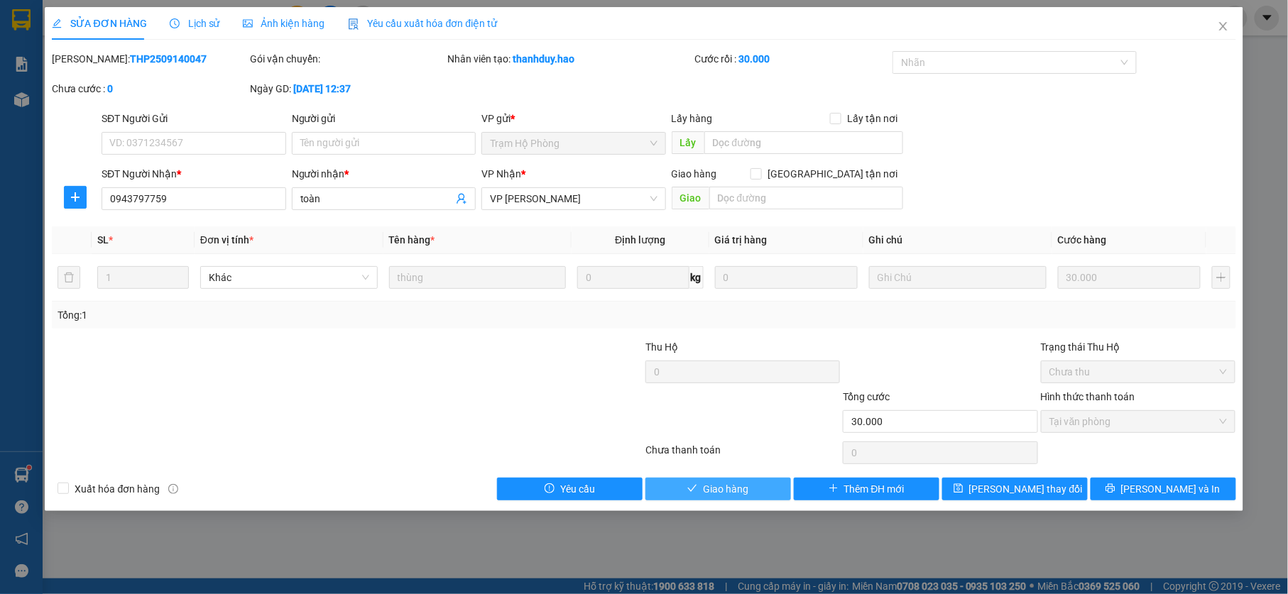
click at [697, 483] on button "Giao hàng" at bounding box center [718, 489] width 146 height 23
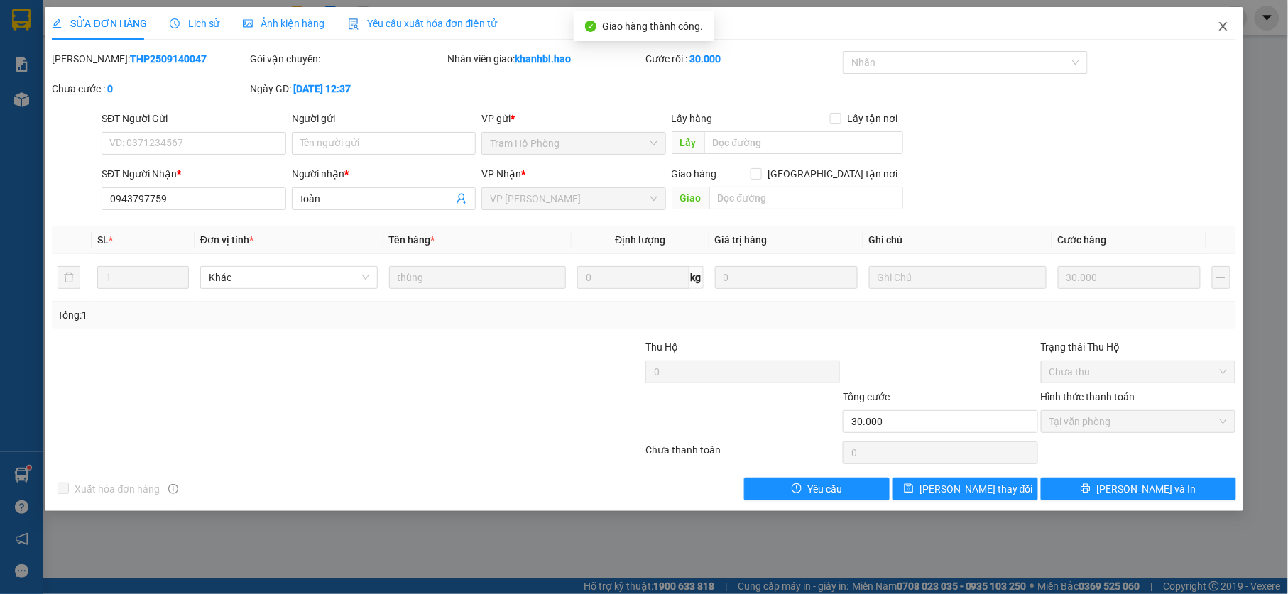
drag, startPoint x: 1219, startPoint y: 26, endPoint x: 1210, endPoint y: 26, distance: 8.5
click at [1219, 26] on icon "close" at bounding box center [1222, 26] width 11 height 11
